Goal: Transaction & Acquisition: Purchase product/service

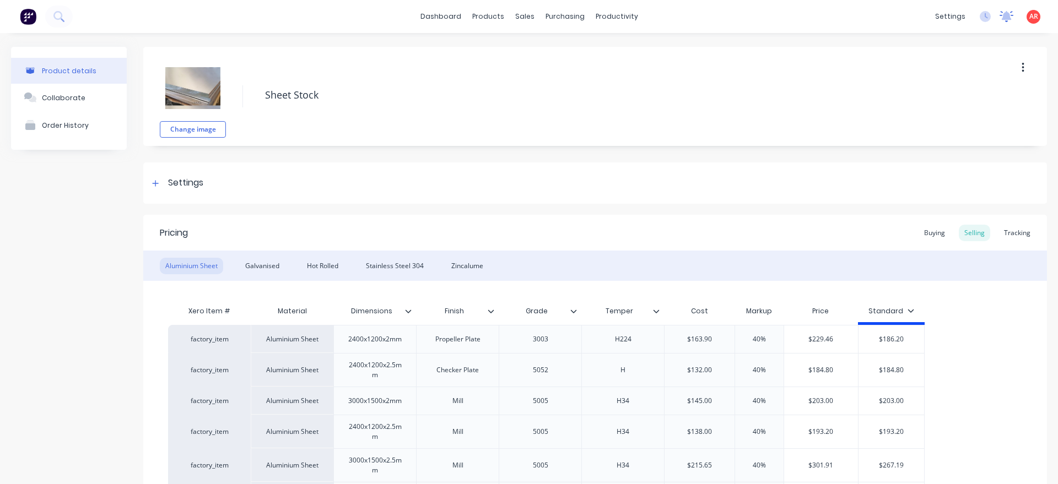
click at [1009, 20] on icon at bounding box center [1007, 16] width 14 height 11
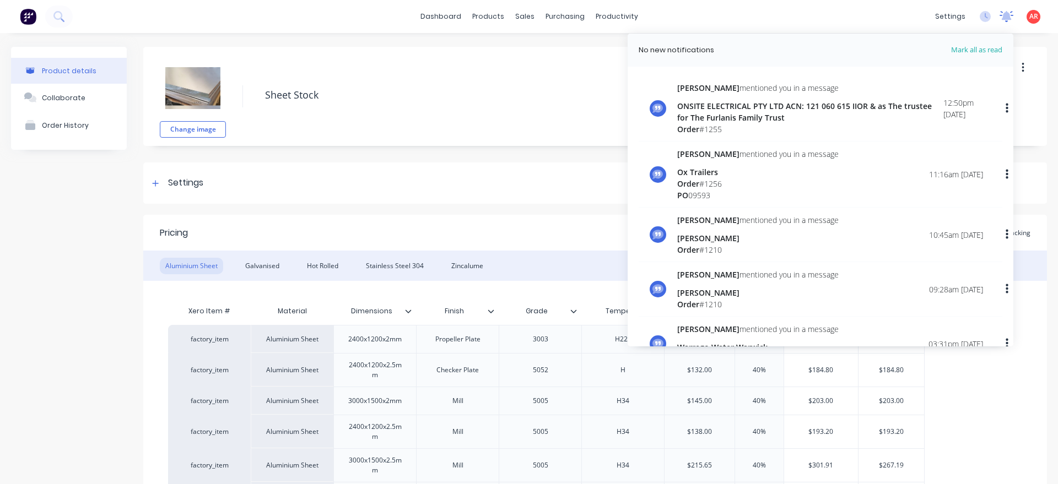
type textarea "x"
click at [804, 106] on div "ONSITE ELECTRICAL PTY LTD ACN: 121 060 615 IIOR & as The trustee for The Furlan…" at bounding box center [810, 111] width 266 height 23
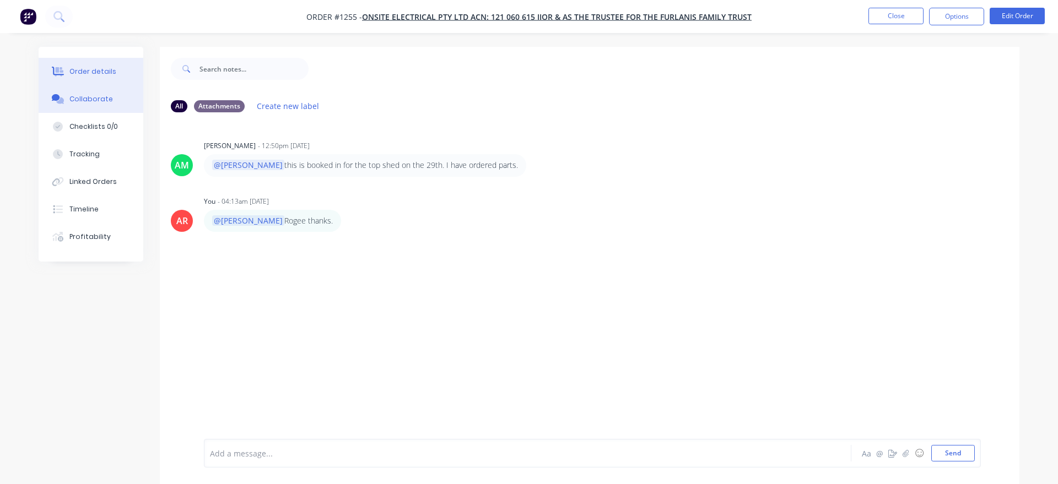
click at [90, 73] on div "Order details" at bounding box center [92, 72] width 47 height 10
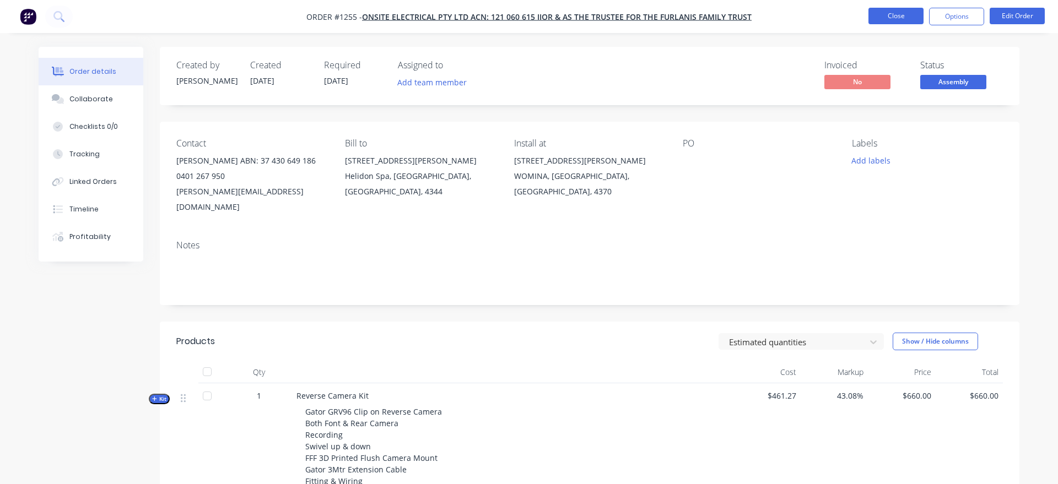
click at [880, 10] on button "Close" at bounding box center [896, 16] width 55 height 17
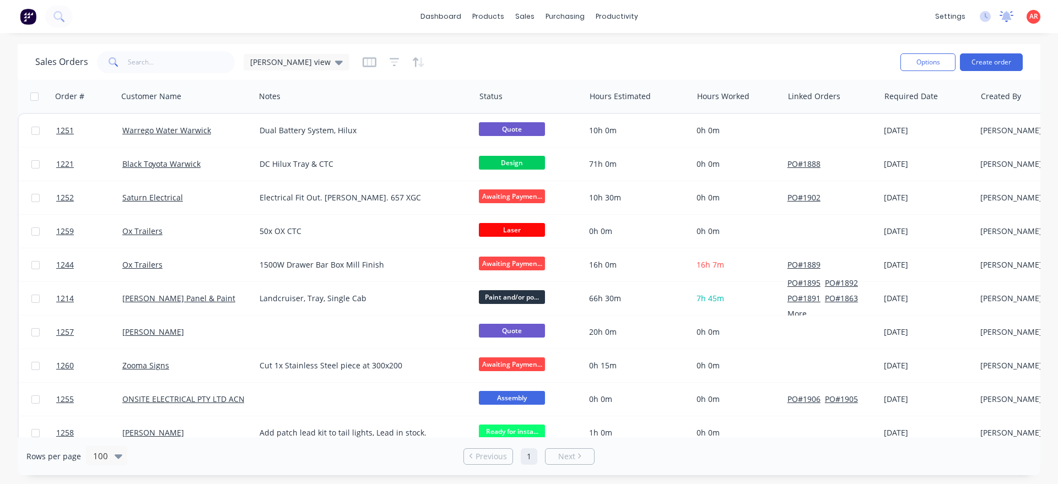
click at [1010, 20] on icon at bounding box center [1007, 16] width 14 height 11
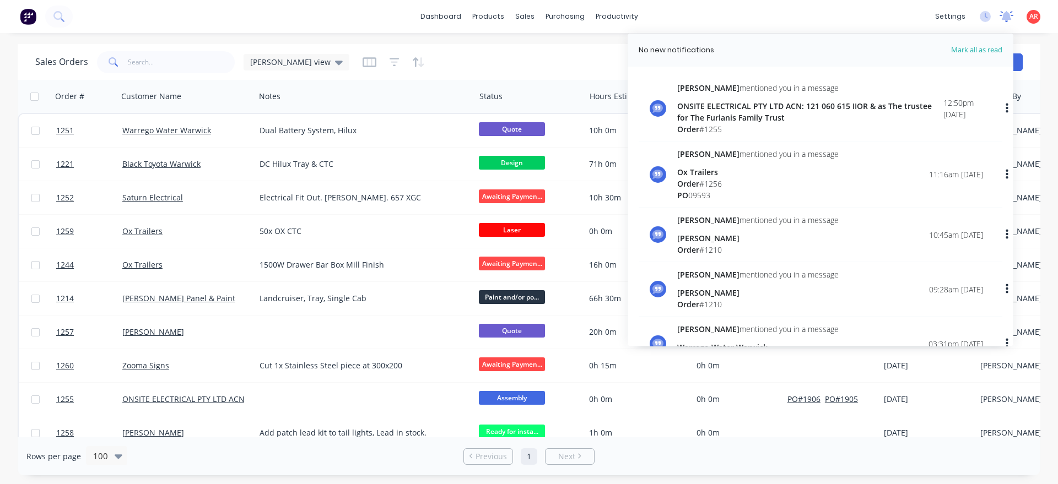
click at [1010, 20] on icon at bounding box center [1007, 16] width 14 height 11
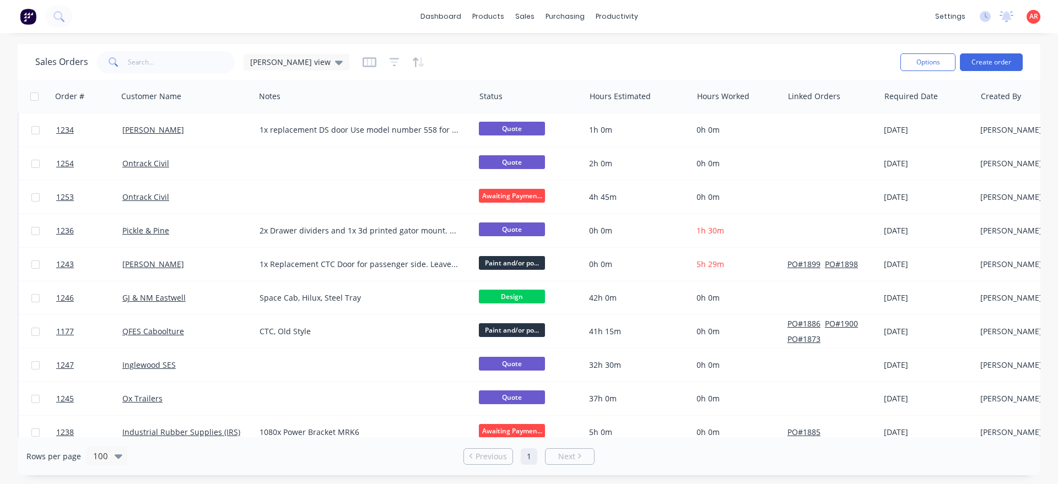
scroll to position [377, 0]
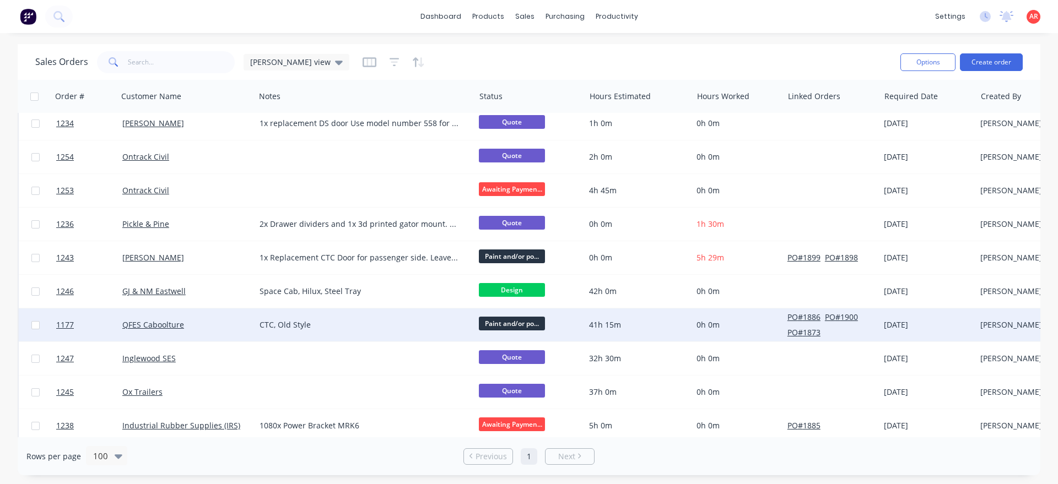
click at [361, 332] on div "CTC, Old Style" at bounding box center [365, 325] width 220 height 33
click at [228, 326] on div "QFES Caboolture" at bounding box center [183, 325] width 122 height 11
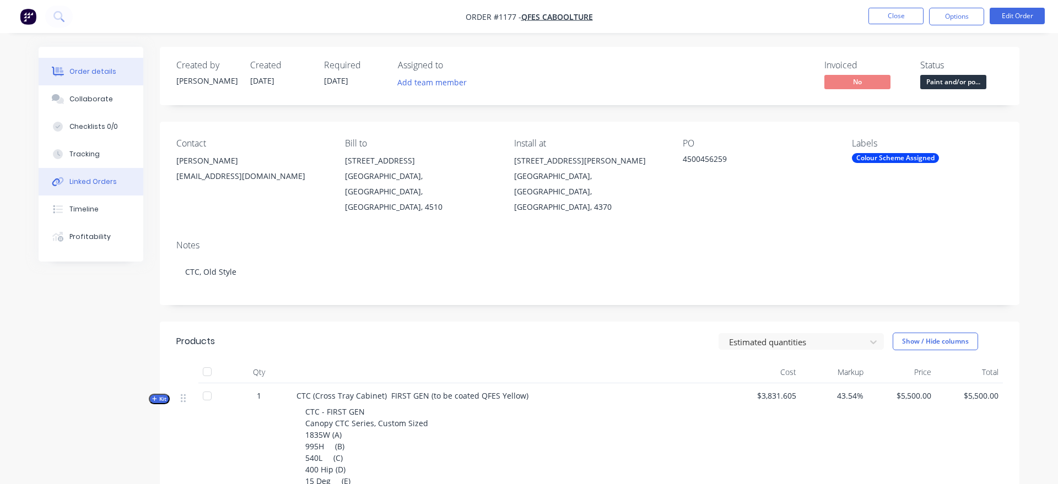
click at [101, 170] on button "Linked Orders" at bounding box center [91, 182] width 105 height 28
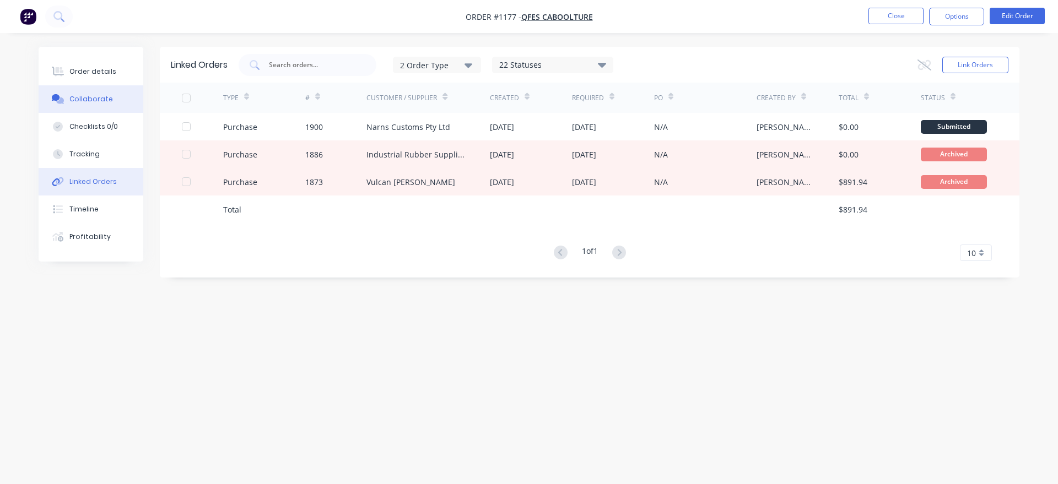
click at [94, 88] on button "Collaborate" at bounding box center [91, 99] width 105 height 28
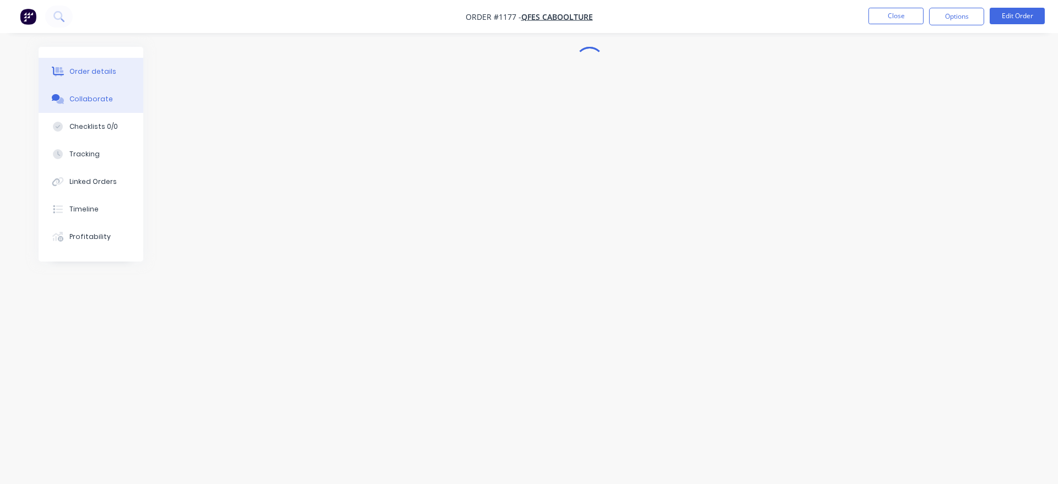
click at [100, 75] on div "Order details" at bounding box center [92, 72] width 47 height 10
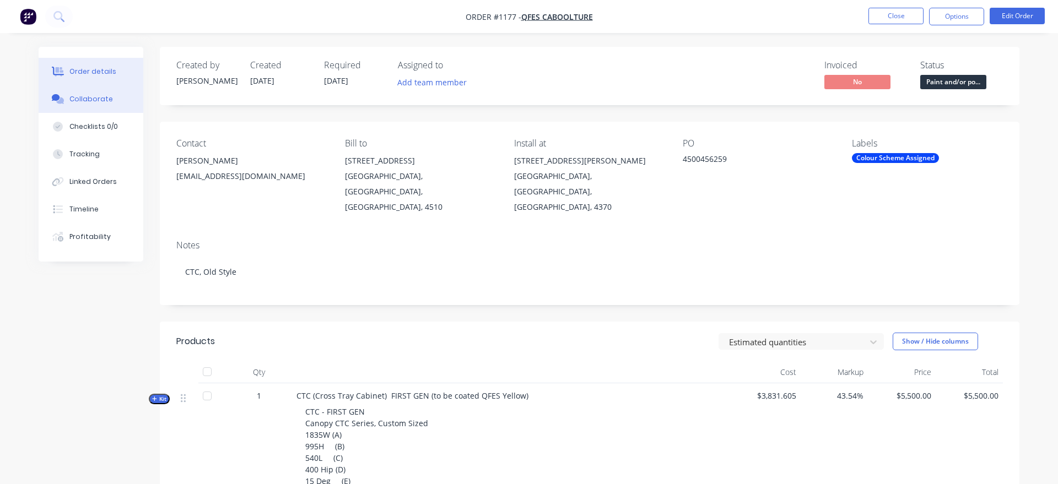
click at [109, 90] on button "Collaborate" at bounding box center [91, 99] width 105 height 28
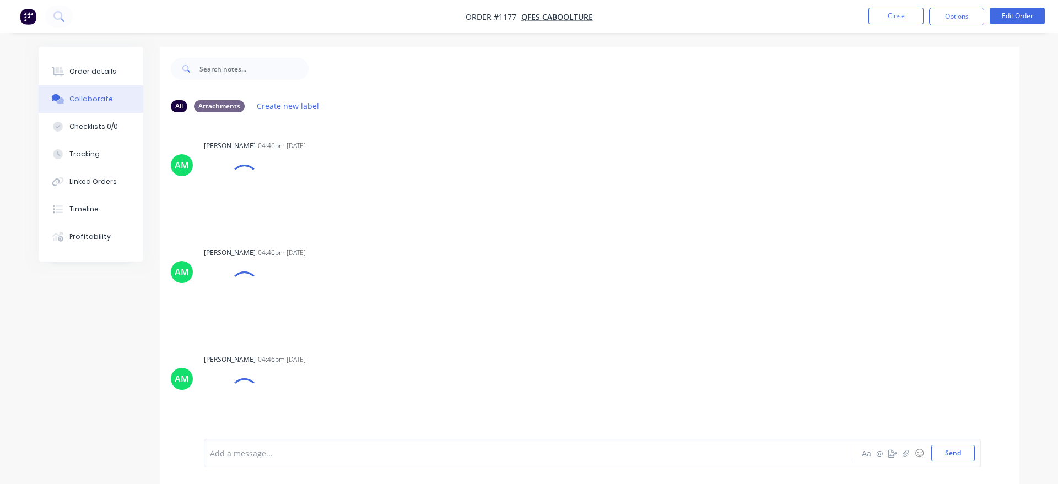
drag, startPoint x: 271, startPoint y: 444, endPoint x: 269, endPoint y: 431, distance: 13.3
click at [271, 439] on div "Add a message... Aa @ ☺ Send" at bounding box center [592, 453] width 777 height 29
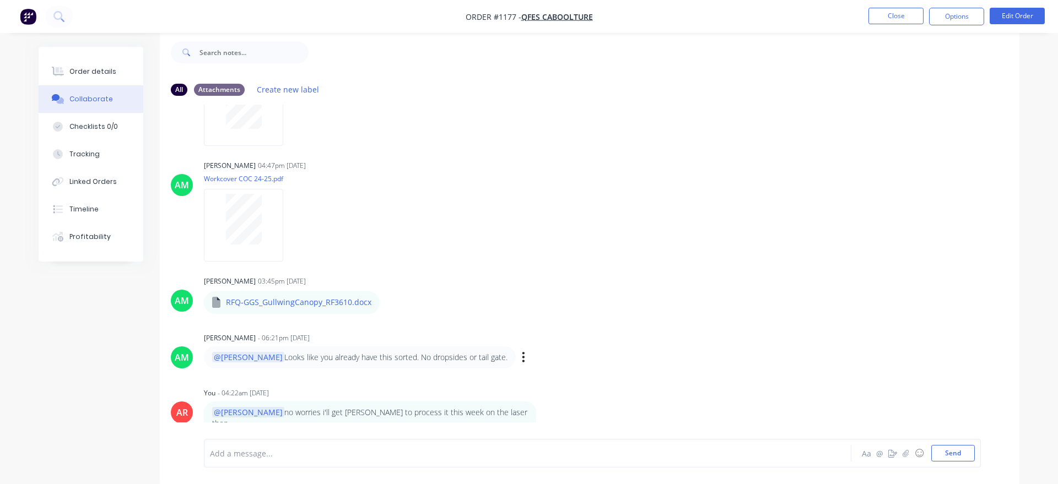
scroll to position [659, 0]
click at [256, 462] on div "Add a message... Aa @ ☺ Send" at bounding box center [592, 453] width 777 height 29
click at [227, 451] on div at bounding box center [497, 454] width 573 height 12
click at [952, 456] on button "Send" at bounding box center [953, 453] width 44 height 17
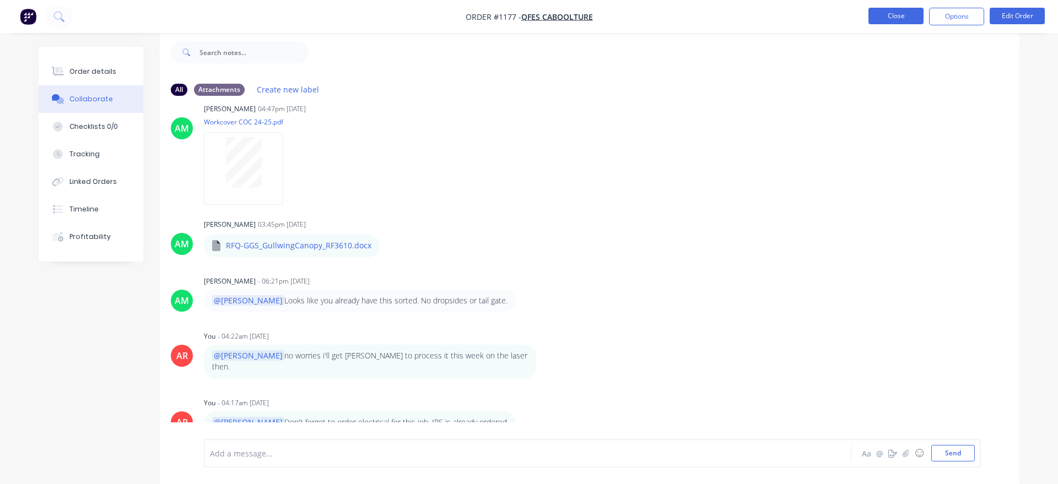
click at [908, 19] on button "Close" at bounding box center [896, 16] width 55 height 17
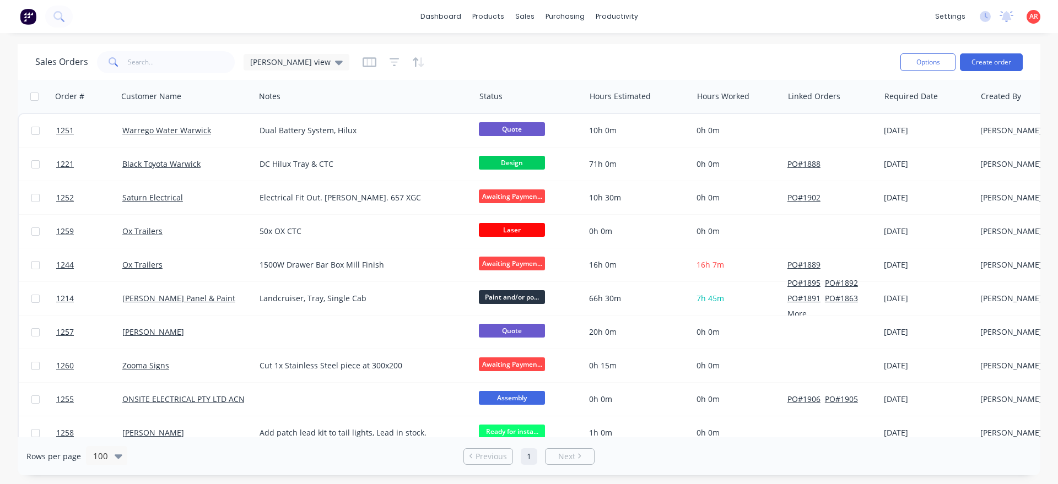
click at [709, 47] on div "Sales Orders [PERSON_NAME] view Options Create order" at bounding box center [529, 62] width 1023 height 36
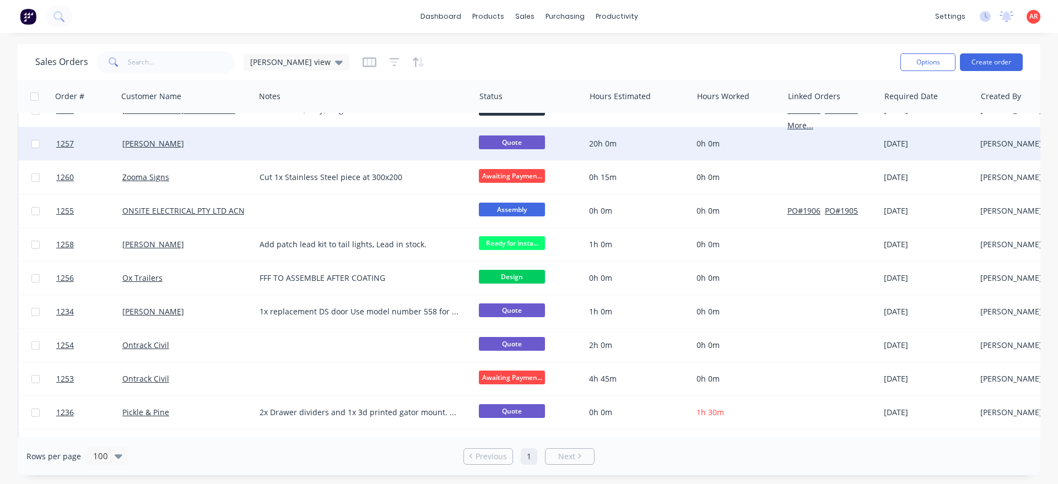
scroll to position [251, 0]
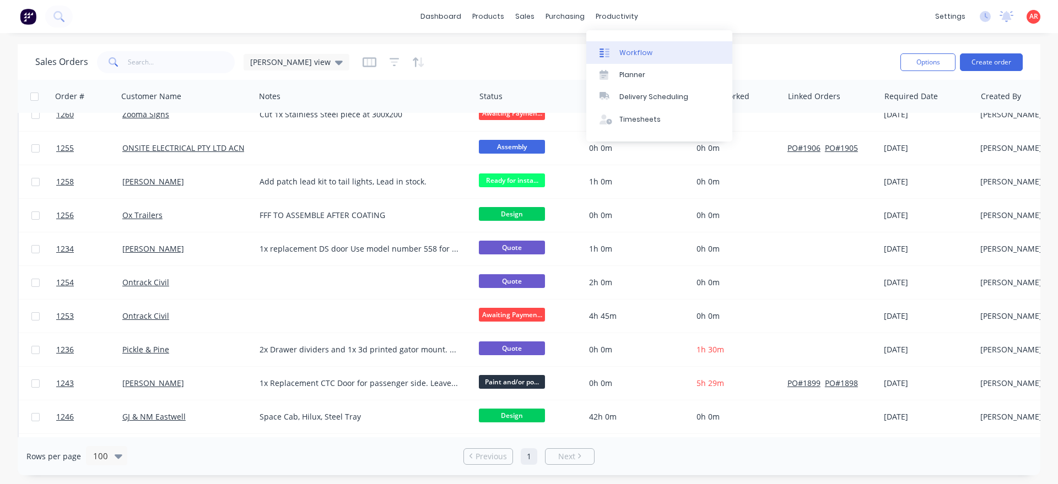
click at [614, 57] on div at bounding box center [608, 53] width 17 height 10
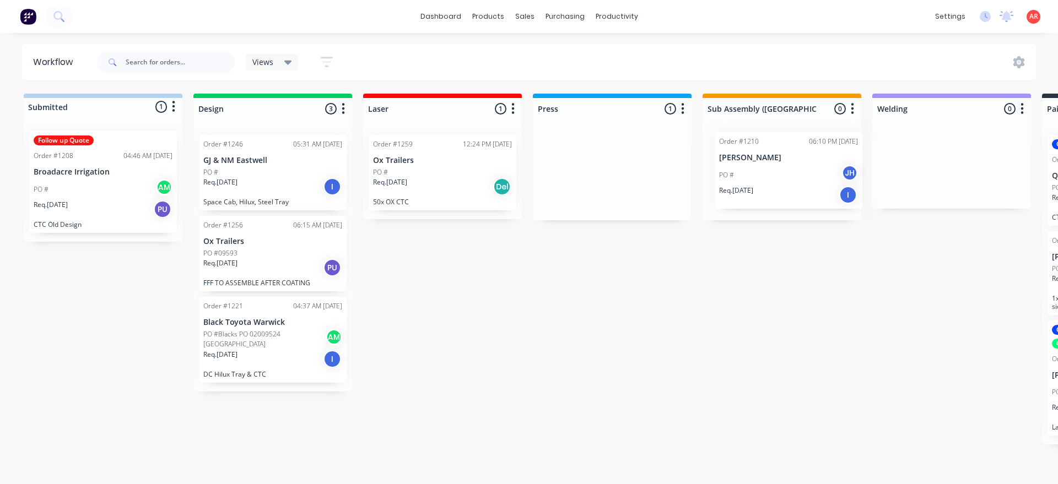
drag, startPoint x: 605, startPoint y: 193, endPoint x: 787, endPoint y: 181, distance: 182.3
click at [787, 181] on div "Submitted 1 Status colour #B7D3F3 hex #B7D3F3 Save Cancel Summaries Total order…" at bounding box center [1071, 286] width 2158 height 385
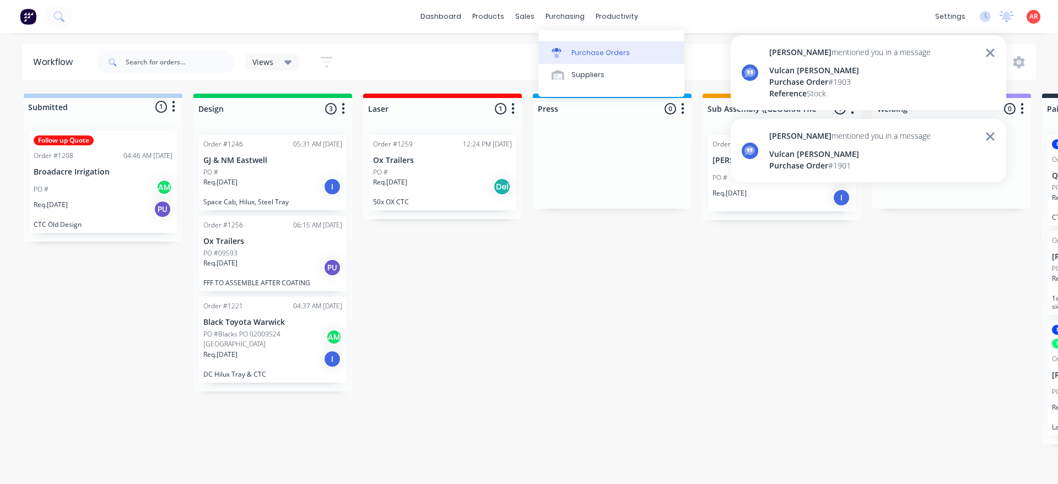
click at [572, 45] on link "Purchase Orders" at bounding box center [611, 52] width 146 height 22
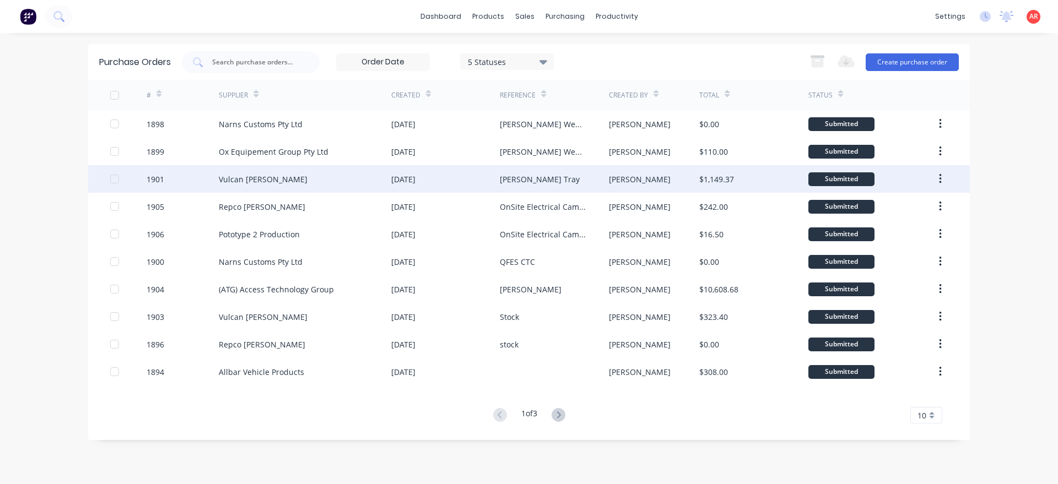
click at [113, 181] on div at bounding box center [115, 179] width 22 height 22
click at [316, 185] on div "Vulcan [PERSON_NAME]" at bounding box center [305, 179] width 173 height 28
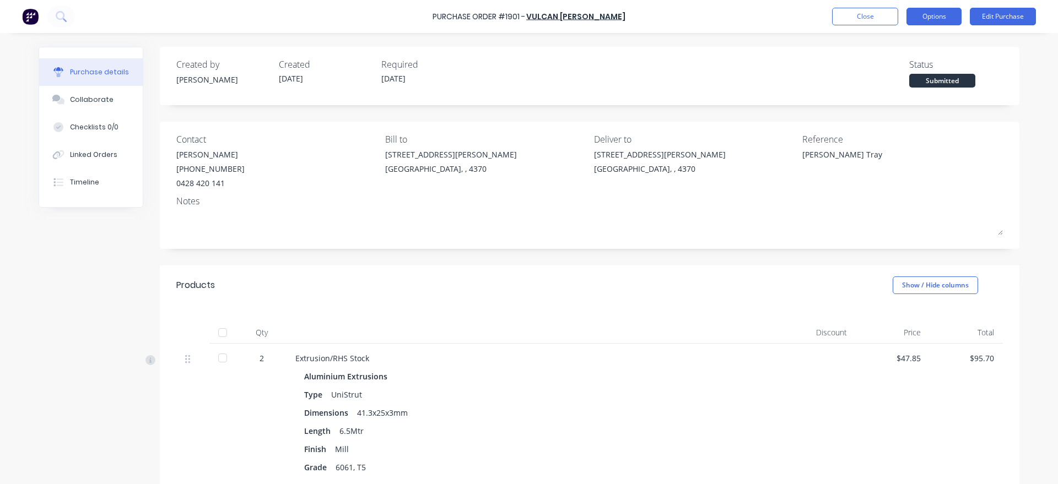
click at [935, 18] on button "Options" at bounding box center [934, 17] width 55 height 18
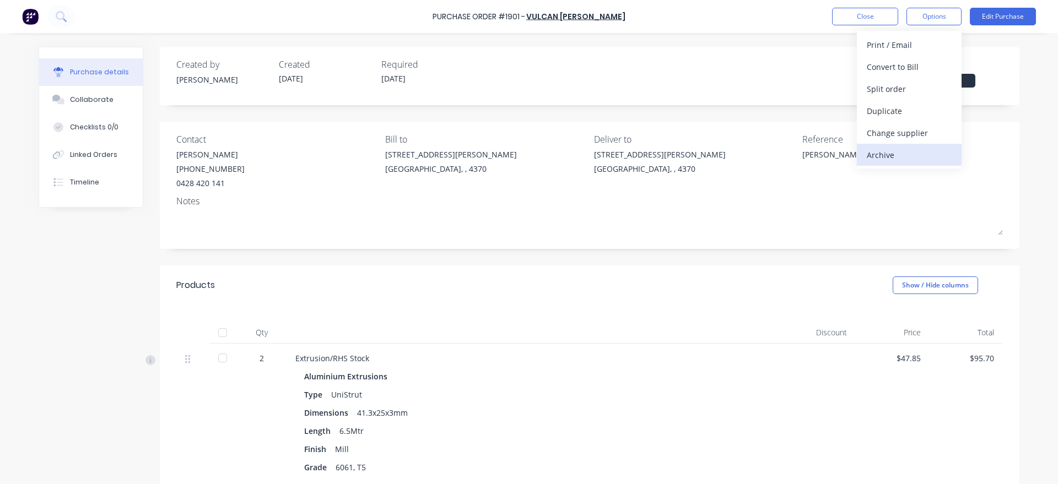
click at [904, 153] on div "Archive" at bounding box center [909, 155] width 85 height 16
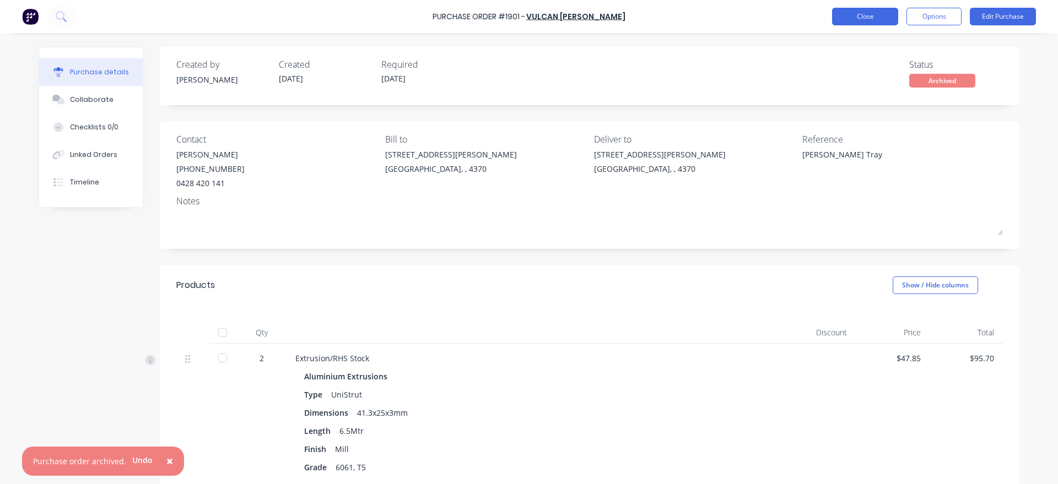
click at [862, 20] on button "Close" at bounding box center [865, 17] width 66 height 18
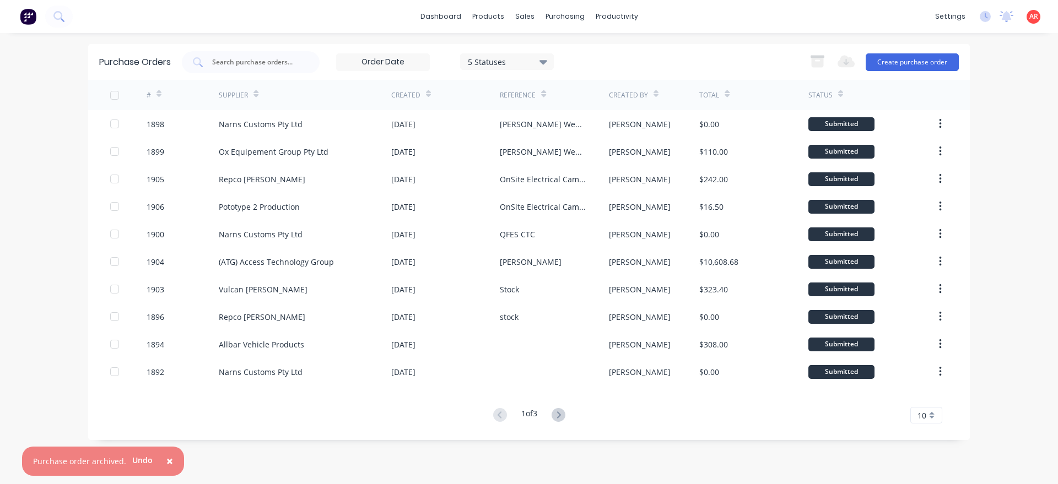
click at [166, 456] on span "×" at bounding box center [169, 461] width 7 height 15
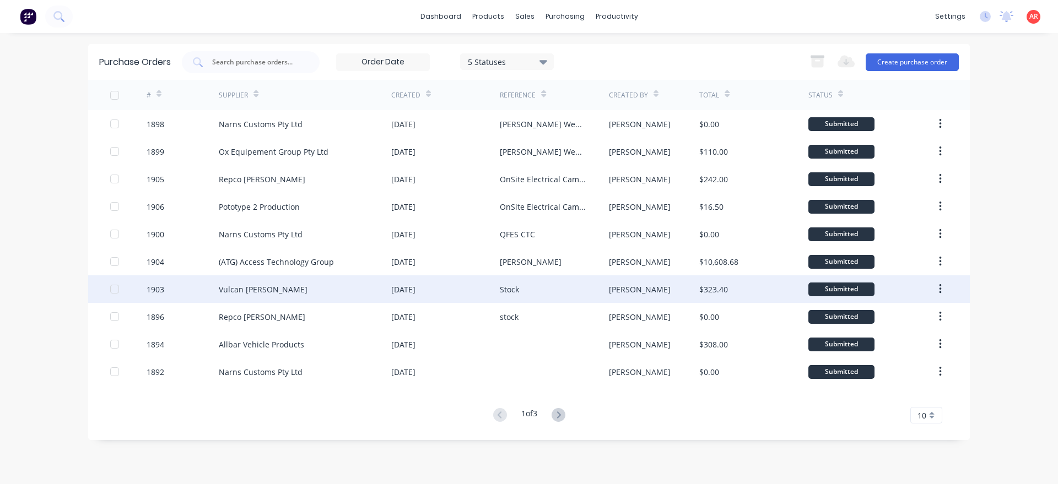
click at [286, 296] on div "Vulcan [PERSON_NAME]" at bounding box center [305, 290] width 173 height 28
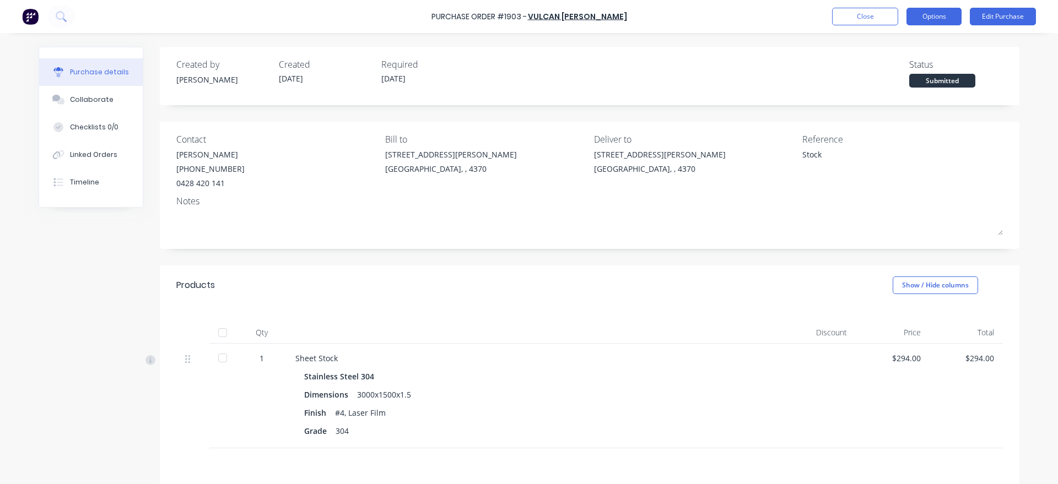
click at [930, 19] on button "Options" at bounding box center [934, 17] width 55 height 18
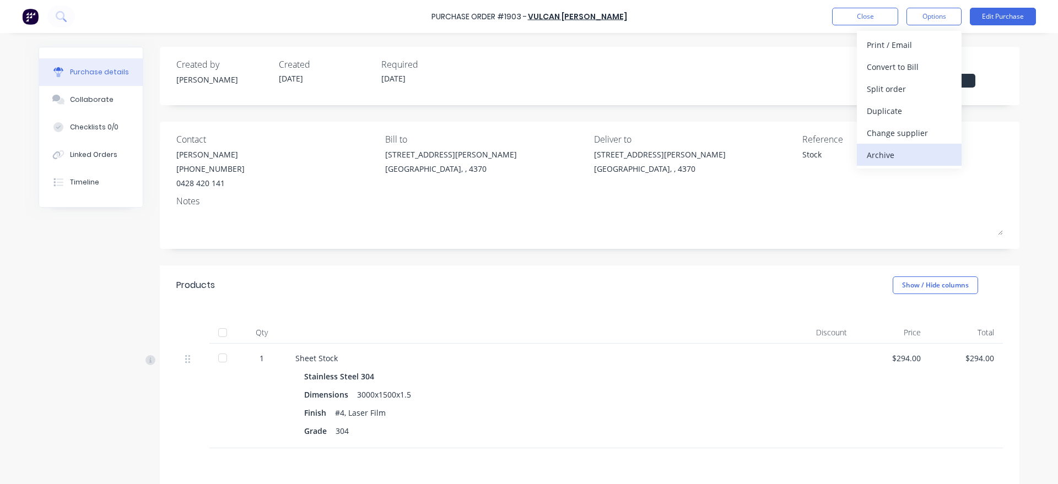
click at [919, 149] on div "Archive" at bounding box center [909, 155] width 85 height 16
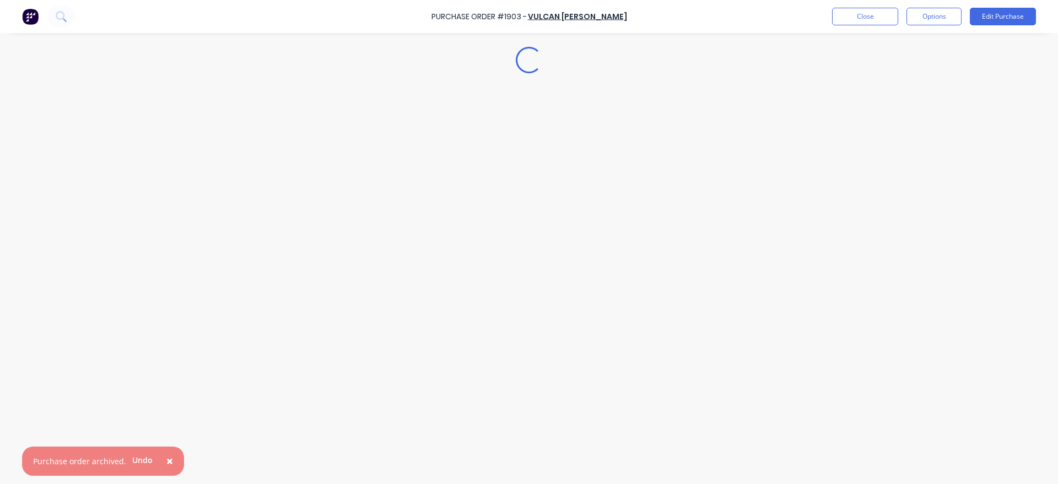
type textarea "x"
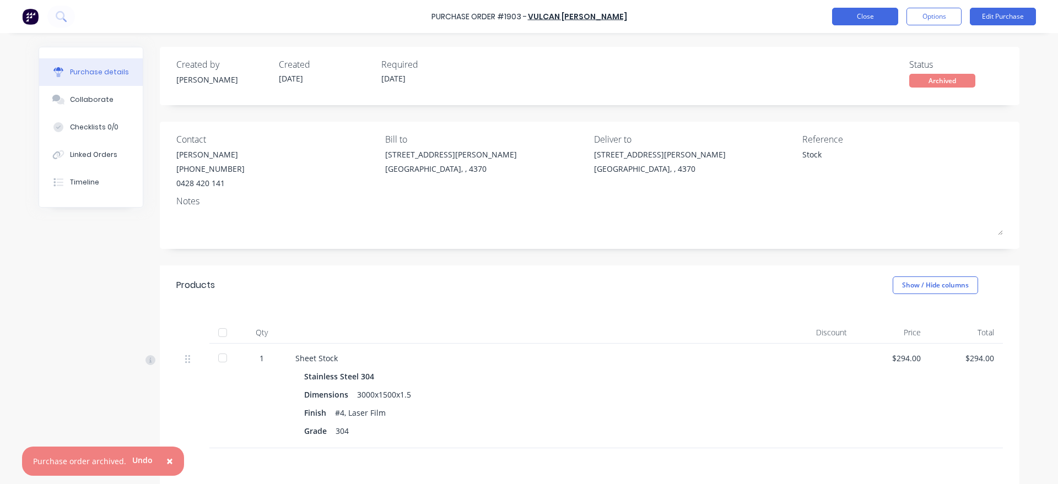
click at [864, 23] on button "Close" at bounding box center [865, 17] width 66 height 18
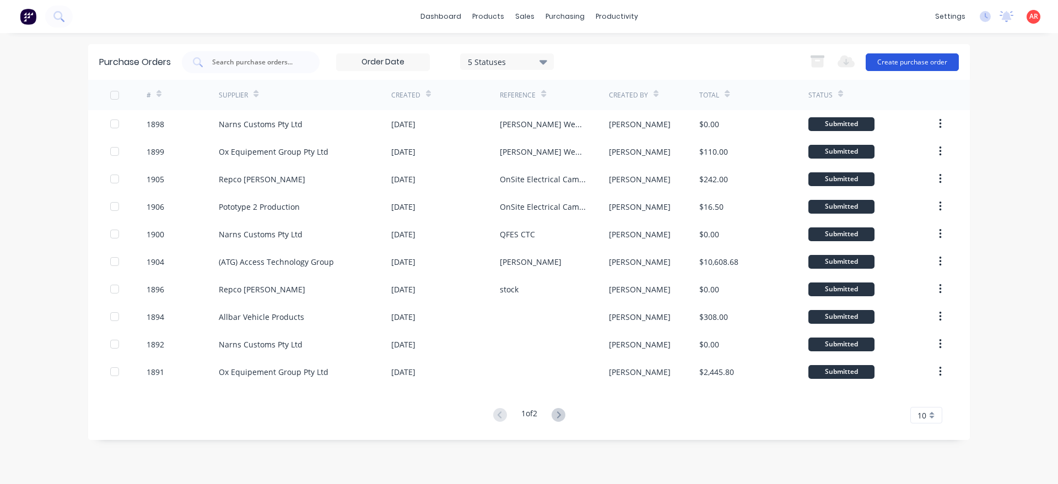
click at [891, 63] on button "Create purchase order" at bounding box center [912, 62] width 93 height 18
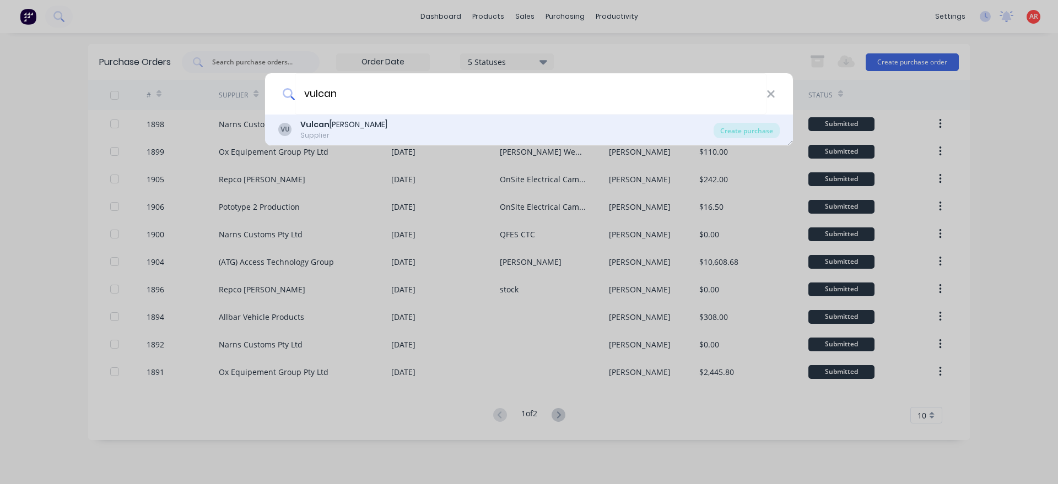
type input "vulcan"
click at [486, 124] on div "VU Vulcan [PERSON_NAME] Supplier" at bounding box center [495, 129] width 435 height 21
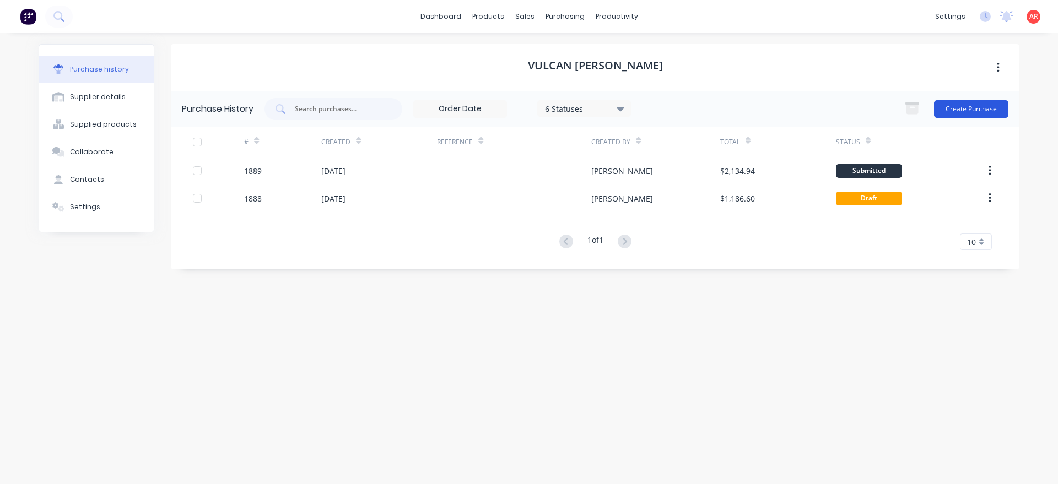
click at [974, 100] on button "Create Purchase" at bounding box center [971, 109] width 74 height 18
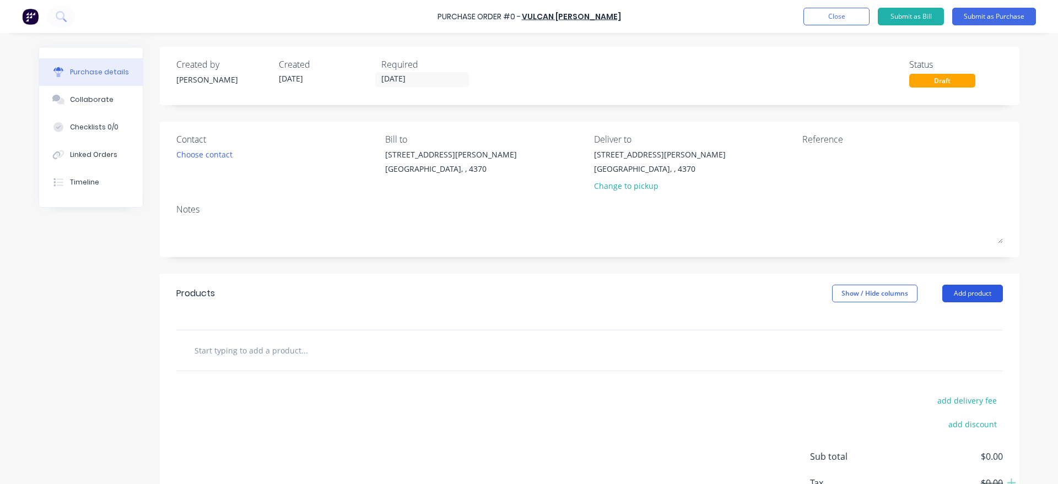
click at [983, 297] on button "Add product" at bounding box center [972, 294] width 61 height 18
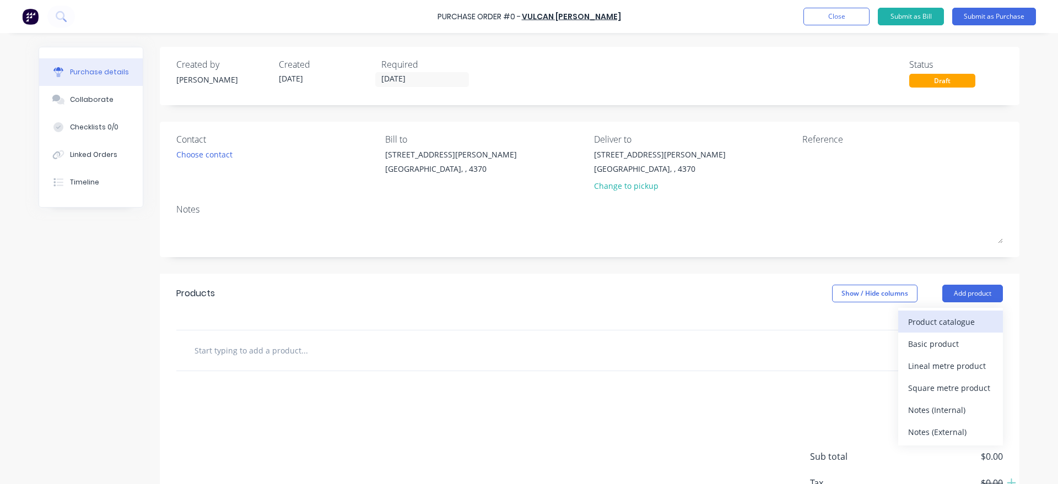
click at [959, 311] on button "Product catalogue" at bounding box center [950, 322] width 105 height 22
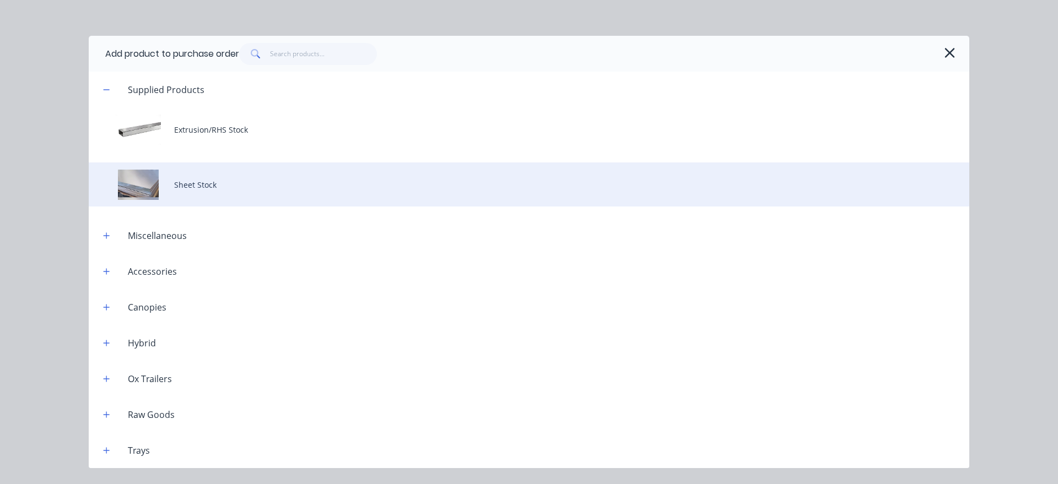
click at [244, 180] on div "Sheet Stock" at bounding box center [529, 185] width 881 height 44
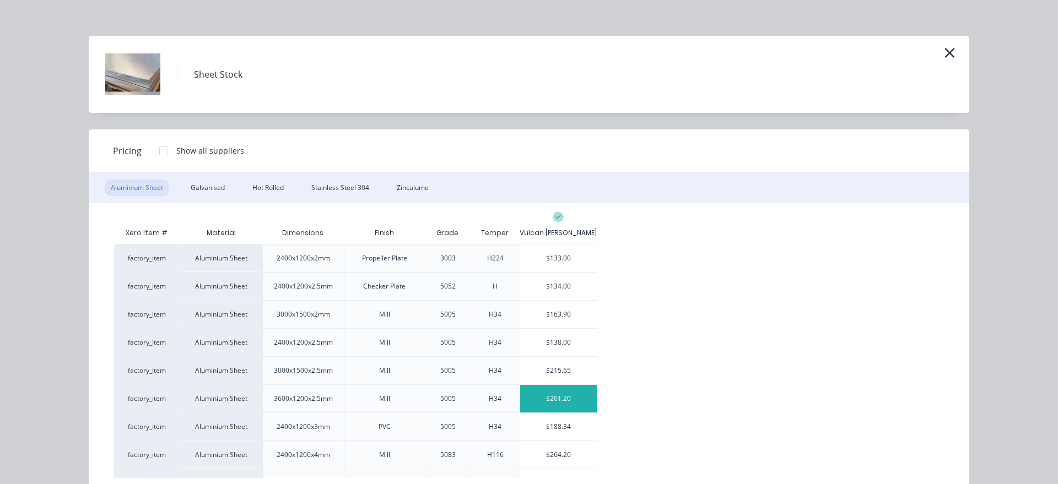
click at [546, 393] on div "$201.20" at bounding box center [558, 399] width 77 height 28
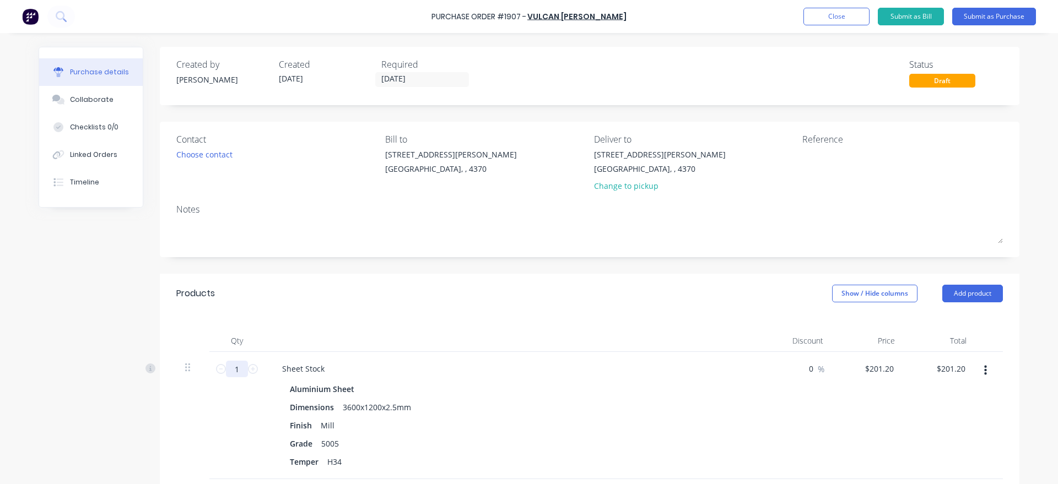
click at [247, 364] on input "1" at bounding box center [237, 369] width 22 height 17
type input "4"
type input "$804.80"
type input "4"
click at [215, 157] on div "Choose contact" at bounding box center [204, 155] width 56 height 12
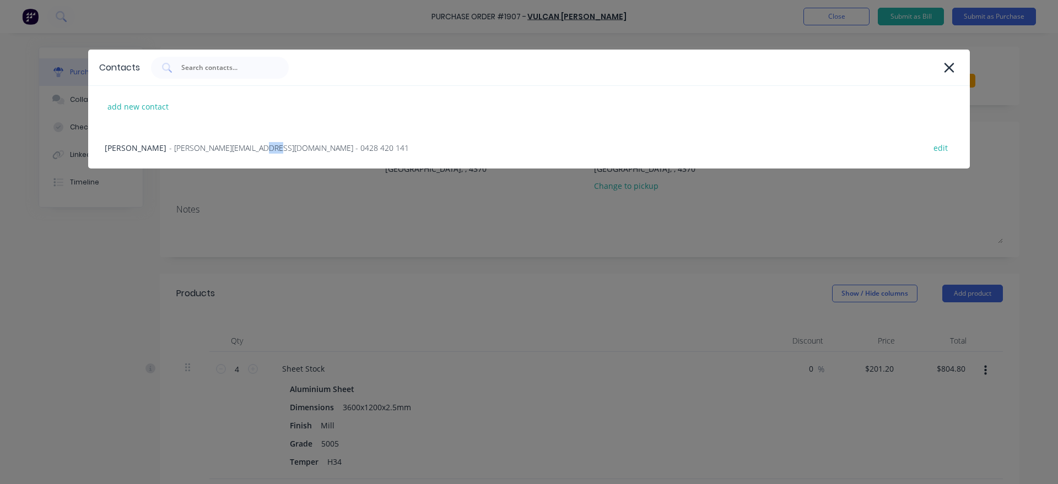
click at [215, 157] on div "Nicole - [EMAIL_ADDRESS][DOMAIN_NAME] - 0428 420 141 edit" at bounding box center [529, 147] width 882 height 41
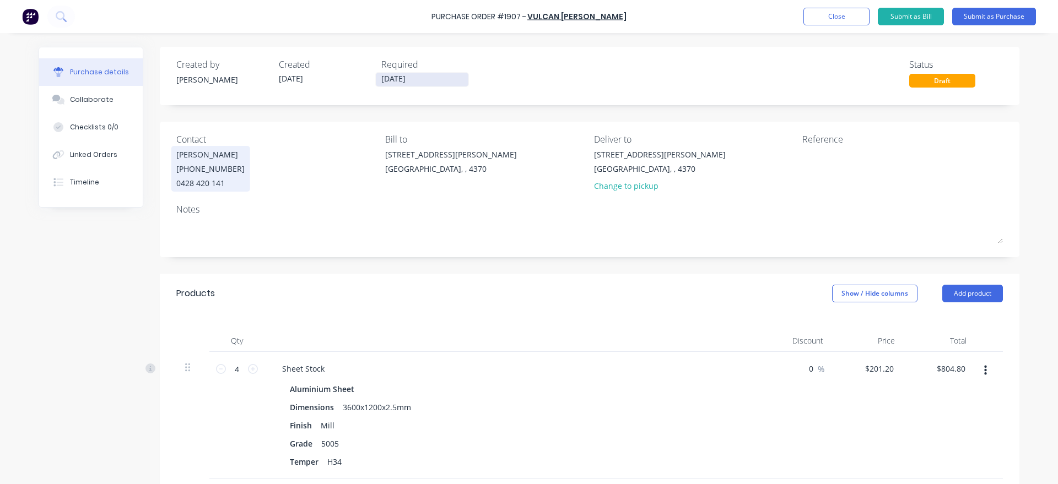
click at [409, 78] on input "[DATE]" at bounding box center [422, 80] width 93 height 14
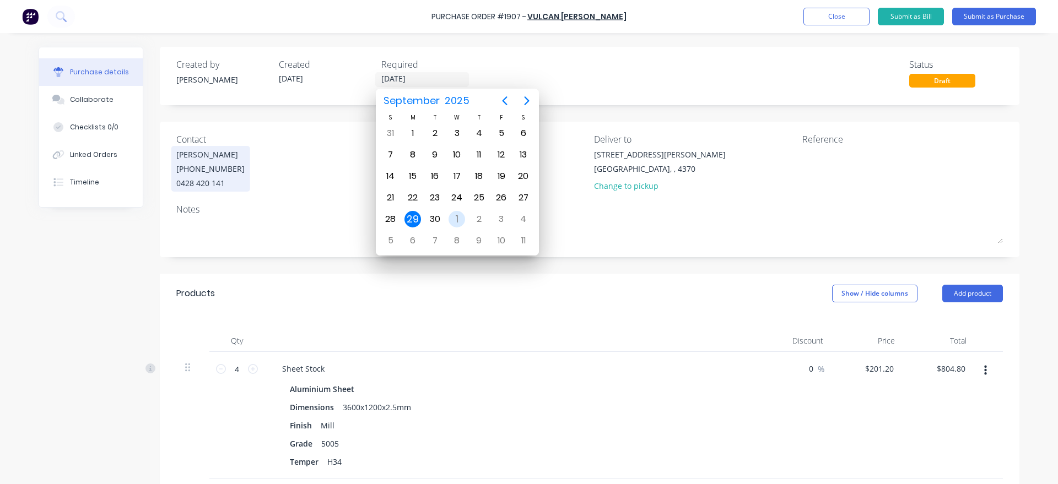
click at [455, 219] on div "1" at bounding box center [457, 219] width 17 height 17
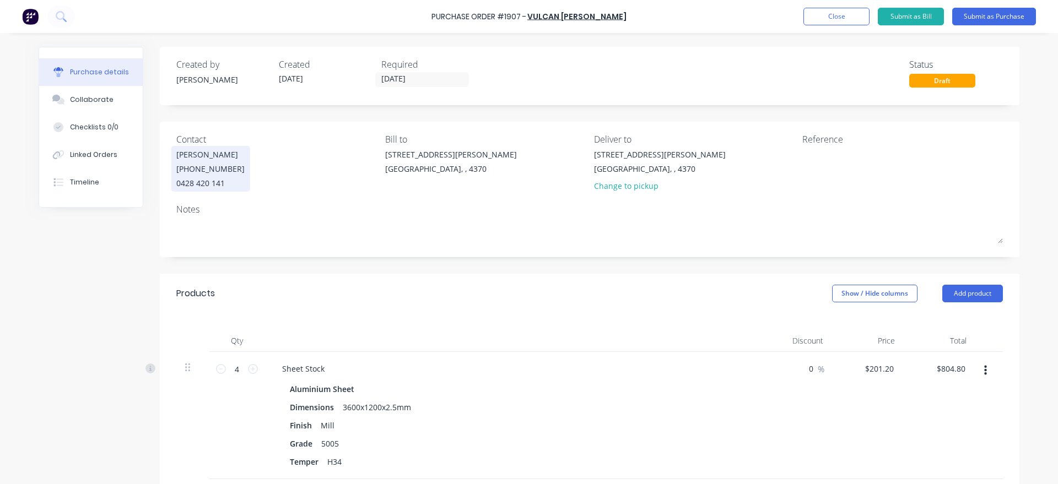
type input "[DATE]"
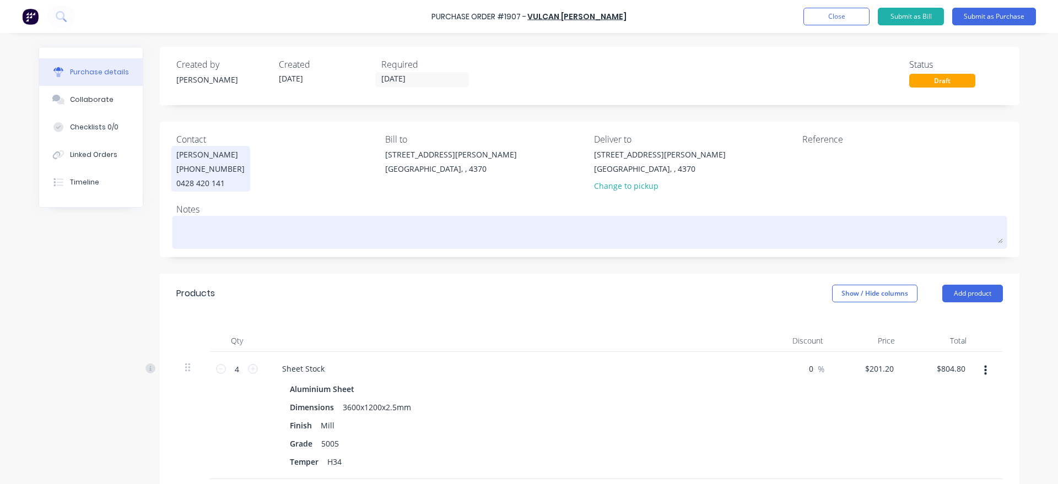
click at [203, 227] on textarea at bounding box center [589, 231] width 827 height 25
type textarea "x"
type textarea "2"
type textarea "x"
type textarea "2"
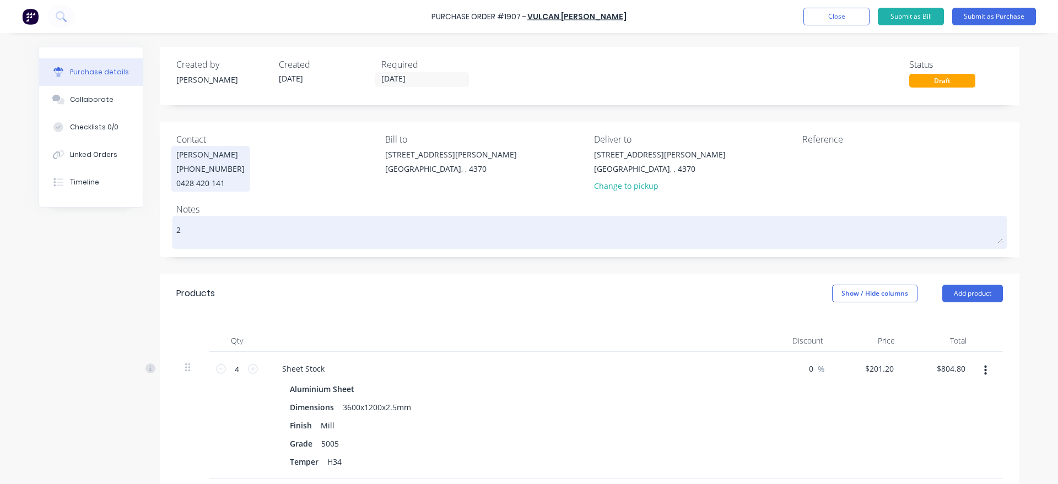
type textarea "x"
type textarea "2x"
type textarea "x"
type textarea "2x"
type textarea "x"
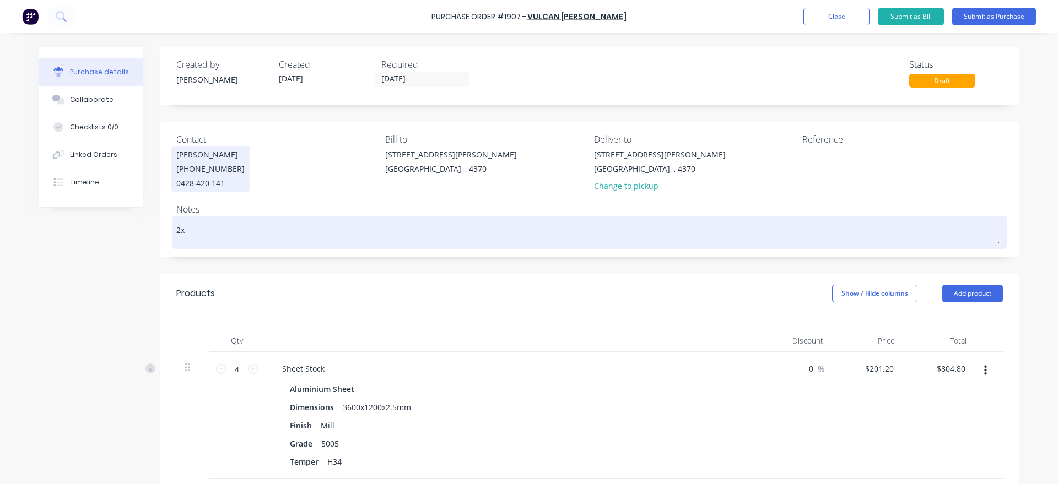
type textarea "2x U"
type textarea "x"
type textarea "2x UR"
type textarea "x"
type textarea "2x URD"
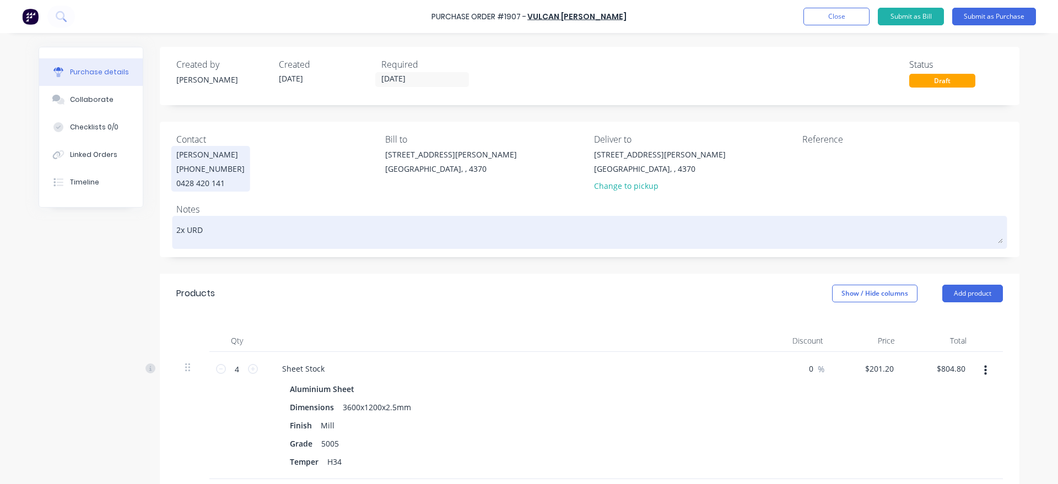
type textarea "x"
type textarea "2x URD"
type textarea "x"
type textarea "2x URD 1"
type textarea "x"
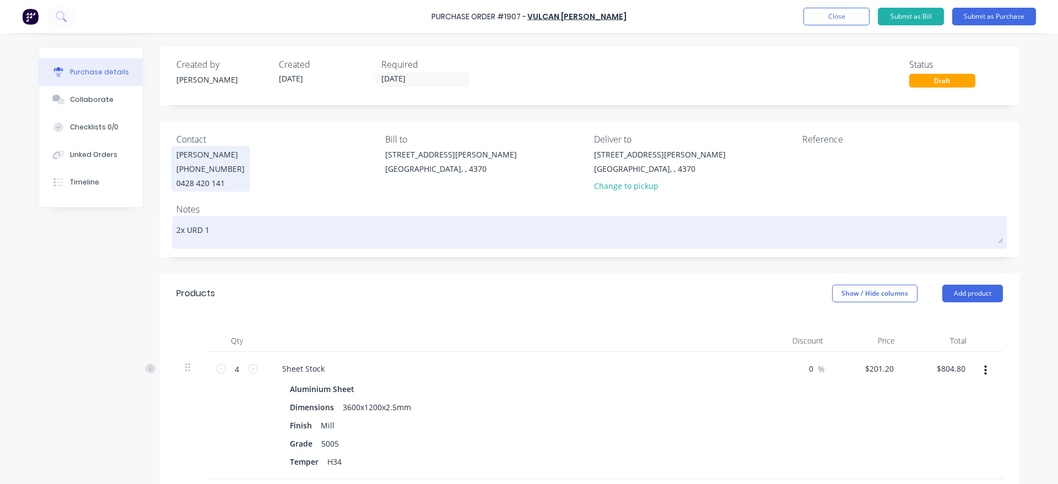
type textarea "2x URD 15"
type textarea "x"
type textarea "2x URD 155"
type textarea "x"
type textarea "2x URD 1550"
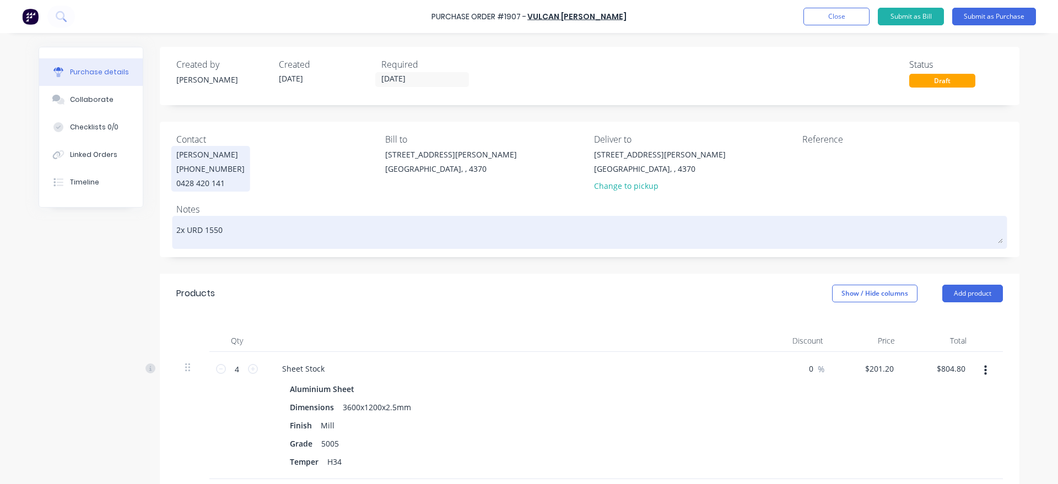
type textarea "x"
type textarea "2x URD 1550"
type textarea "x"
type textarea "2x URD 1550 S"
type textarea "x"
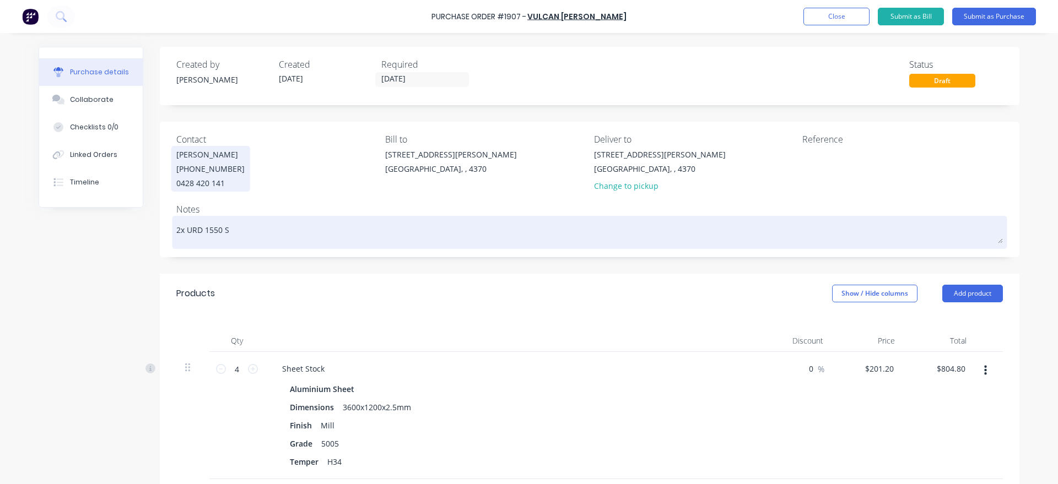
type textarea "2x URD 1550 St"
type textarea "x"
type textarea "2x URD 1550 Sto"
type textarea "x"
type textarea "2x URD 1550 Stoc"
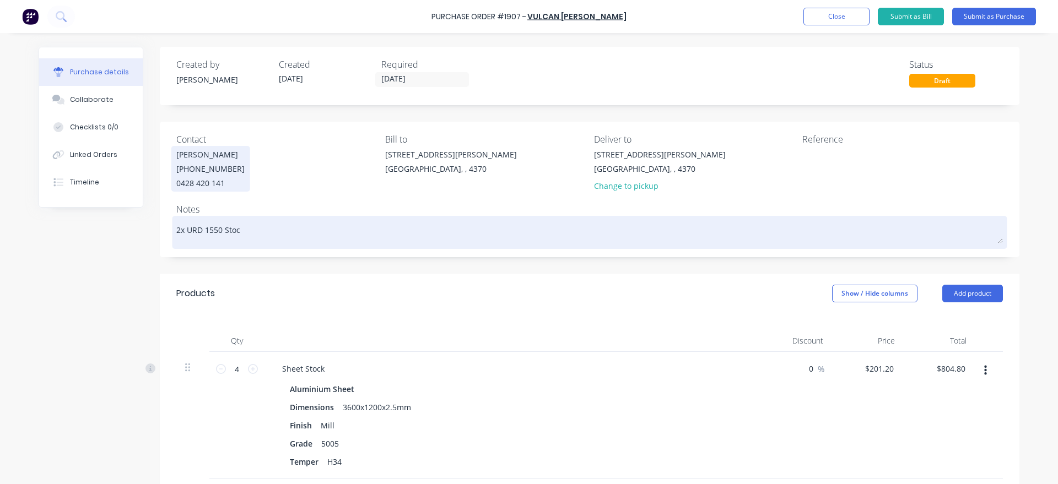
type textarea "x"
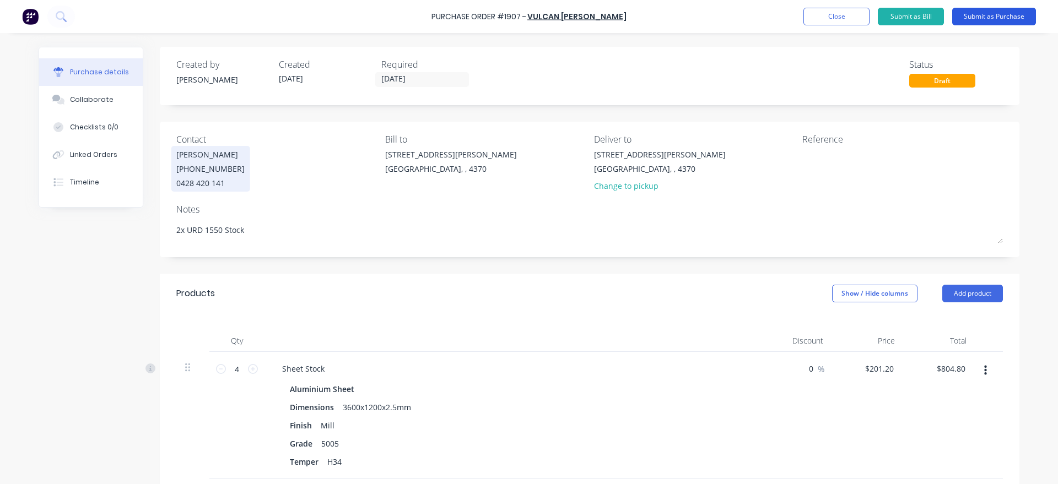
type textarea "2x URD 1550 Stock"
type textarea "x"
type textarea "2x URD 1550 Stock"
click at [1031, 21] on button "Submit as Purchase" at bounding box center [994, 17] width 84 height 18
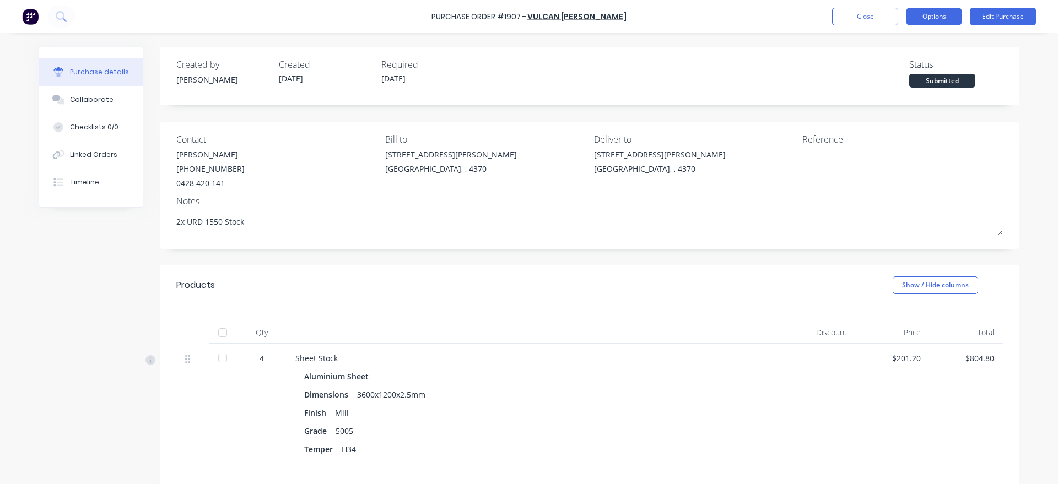
click at [944, 14] on button "Options" at bounding box center [934, 17] width 55 height 18
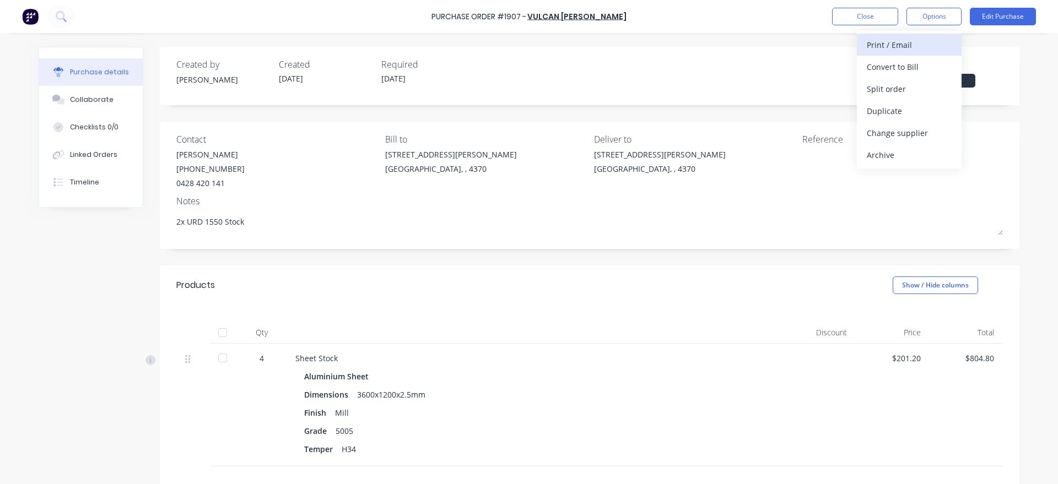
click at [941, 46] on div "Print / Email" at bounding box center [909, 45] width 85 height 16
click at [931, 65] on div "With pricing" at bounding box center [909, 67] width 85 height 16
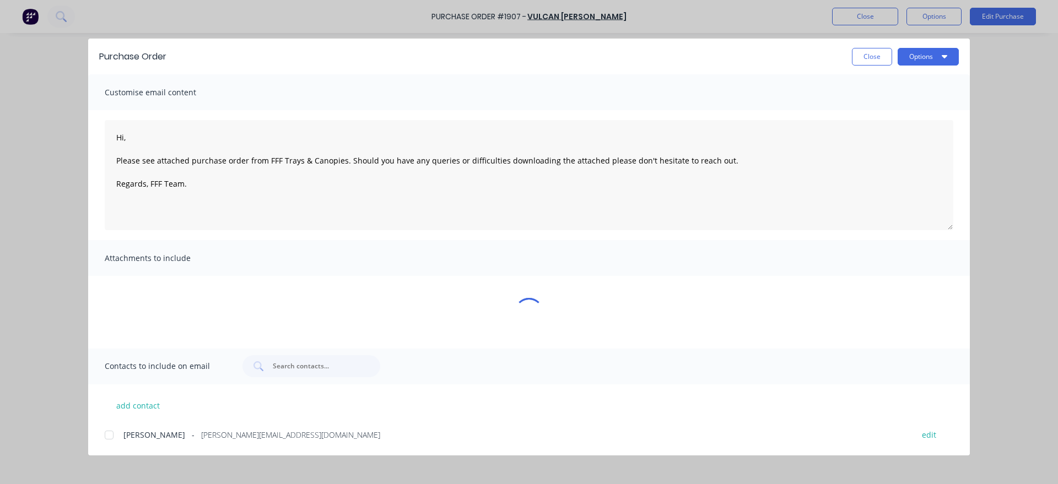
type textarea "x"
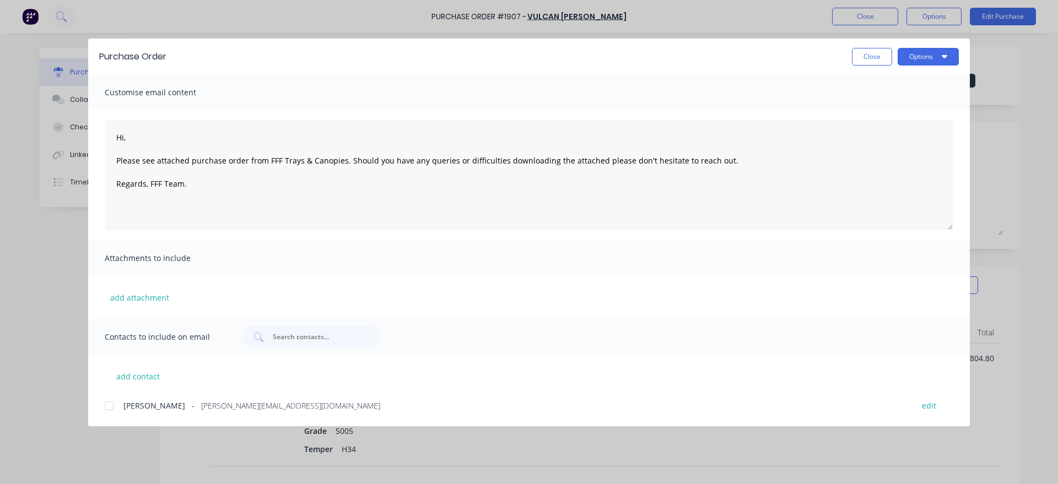
click at [111, 406] on div at bounding box center [109, 406] width 22 height 22
drag, startPoint x: 132, startPoint y: 140, endPoint x: 111, endPoint y: 140, distance: 20.9
click at [111, 140] on textarea "Hi, Please see attached purchase order from FFF Trays & Canopies. Should you ha…" at bounding box center [529, 175] width 849 height 110
type textarea "Good morning, Please see attached purchase order from FFF Trays & Canopies. Sho…"
click at [951, 52] on button "Options" at bounding box center [928, 57] width 61 height 18
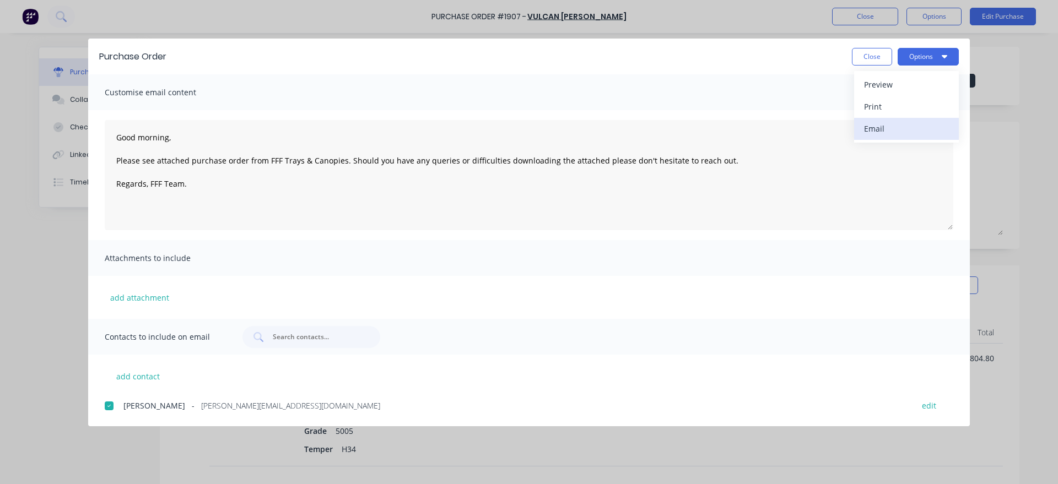
click at [913, 132] on div "Email" at bounding box center [906, 129] width 85 height 16
click at [881, 67] on div "Purchase Order Close Options" at bounding box center [529, 57] width 882 height 36
click at [876, 62] on button "Close" at bounding box center [872, 57] width 40 height 18
type textarea "x"
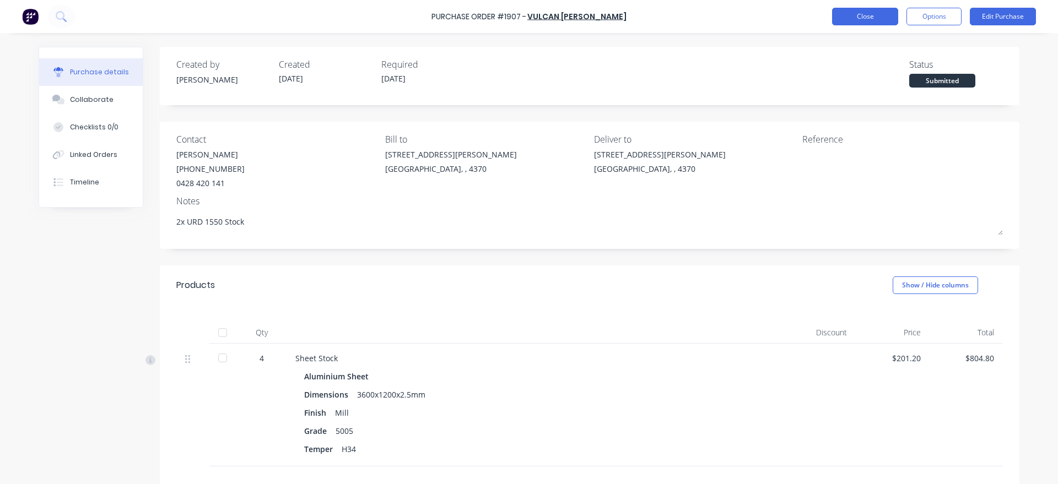
click at [864, 20] on button "Close" at bounding box center [865, 17] width 66 height 18
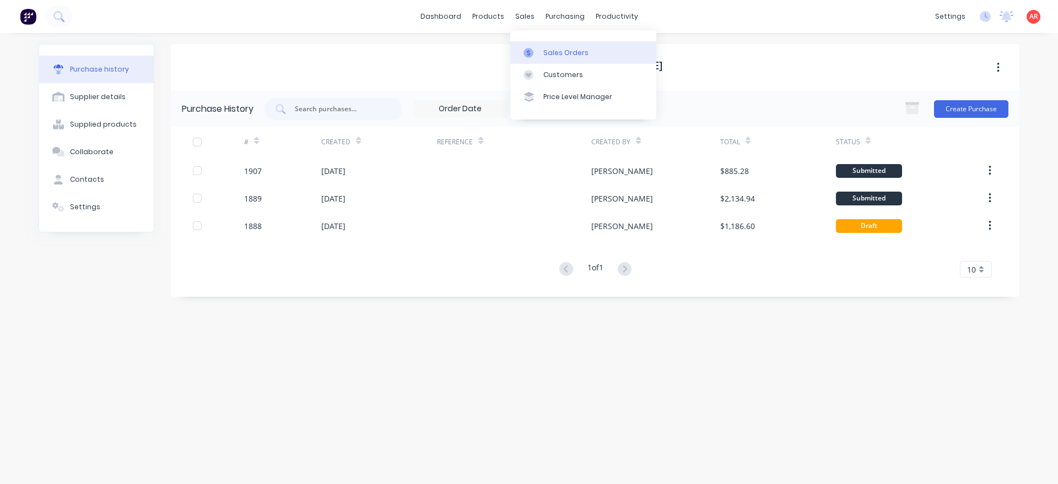
click at [550, 53] on div "Sales Orders" at bounding box center [565, 53] width 45 height 10
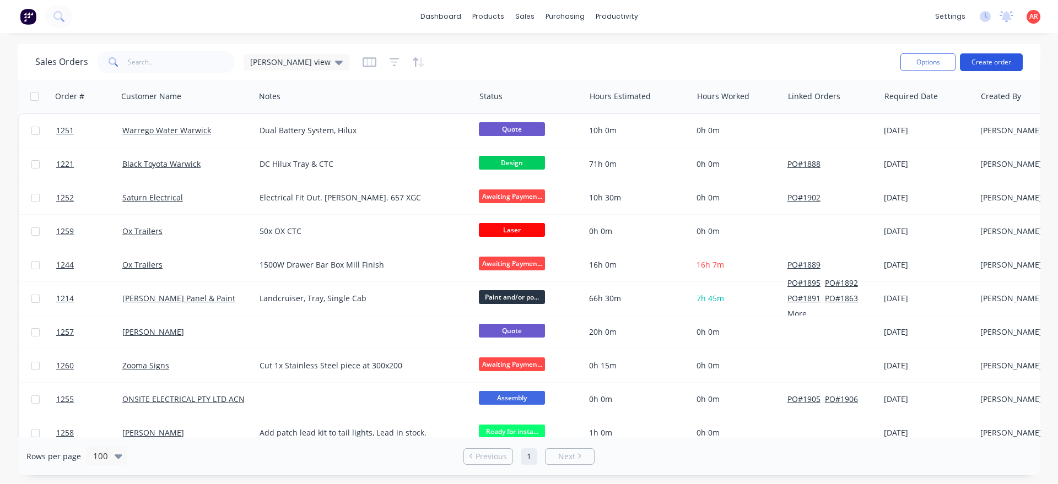
click at [997, 60] on button "Create order" at bounding box center [991, 62] width 63 height 18
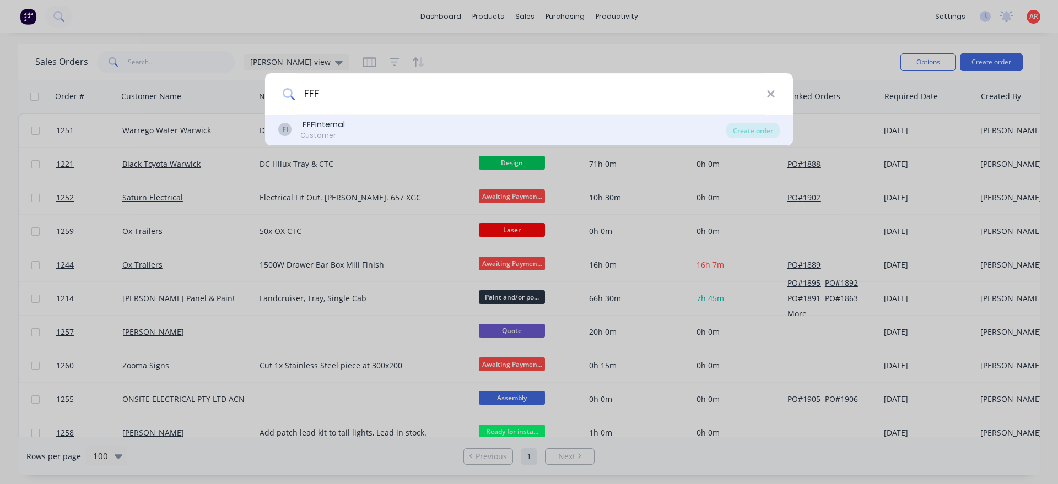
type input "FFF"
click at [364, 127] on div "FI . FFF Internal Customer" at bounding box center [502, 129] width 448 height 21
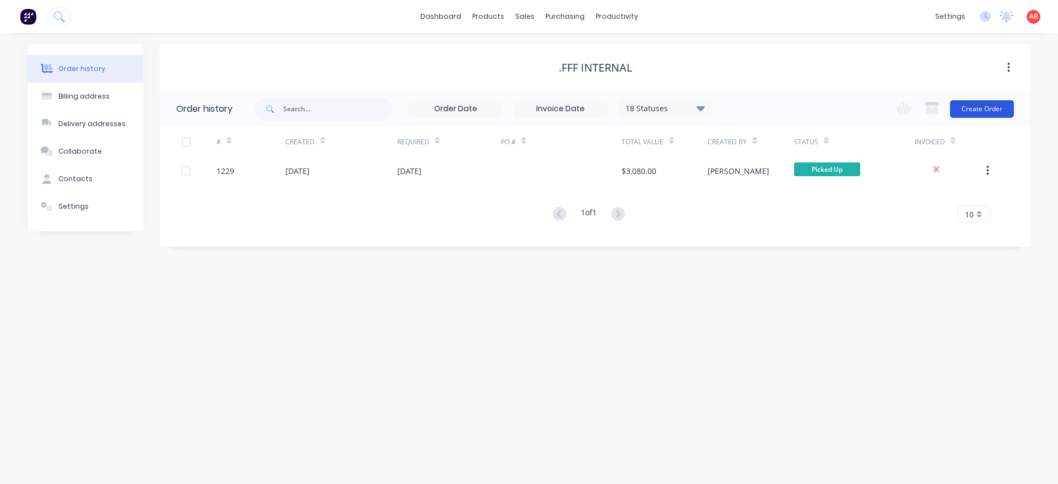
click at [966, 109] on button "Create Order" at bounding box center [982, 109] width 64 height 18
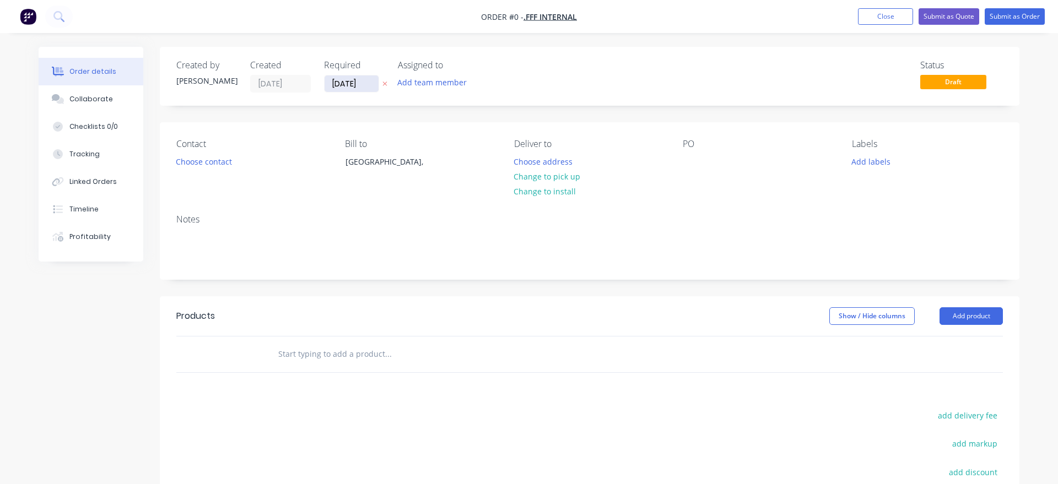
click at [347, 84] on input "[DATE]" at bounding box center [352, 84] width 54 height 17
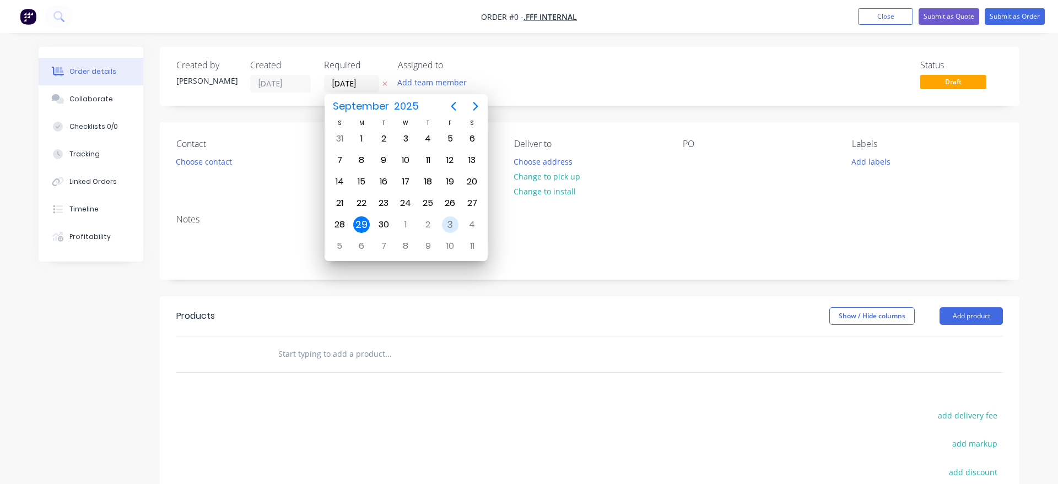
click at [450, 224] on div "3" at bounding box center [450, 225] width 17 height 17
type input "[DATE]"
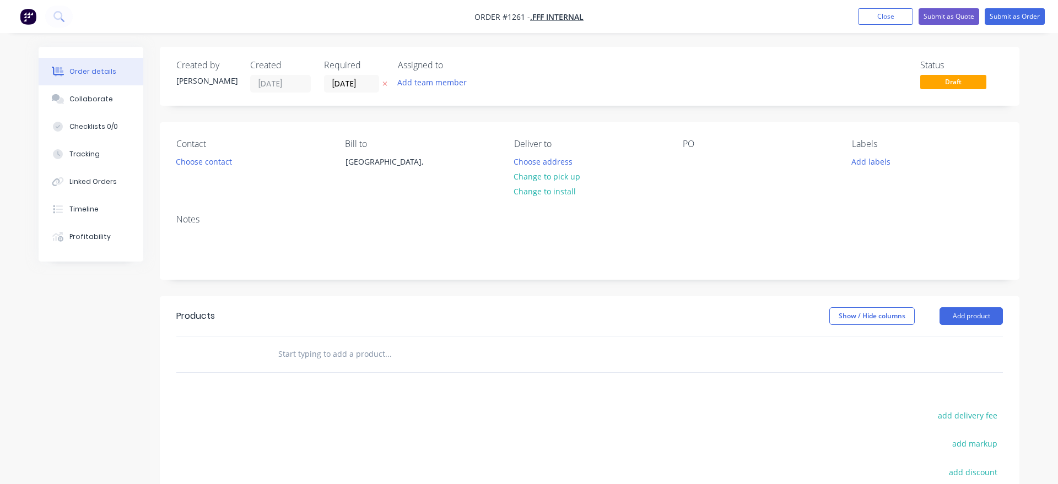
click at [211, 164] on button "Choose contact" at bounding box center [204, 161] width 68 height 15
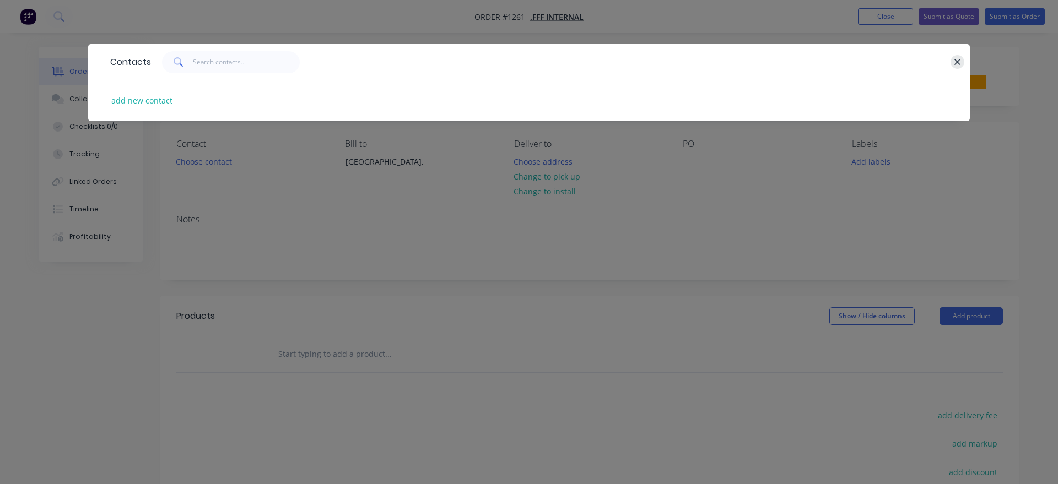
click at [957, 62] on icon "button" at bounding box center [958, 62] width 6 height 6
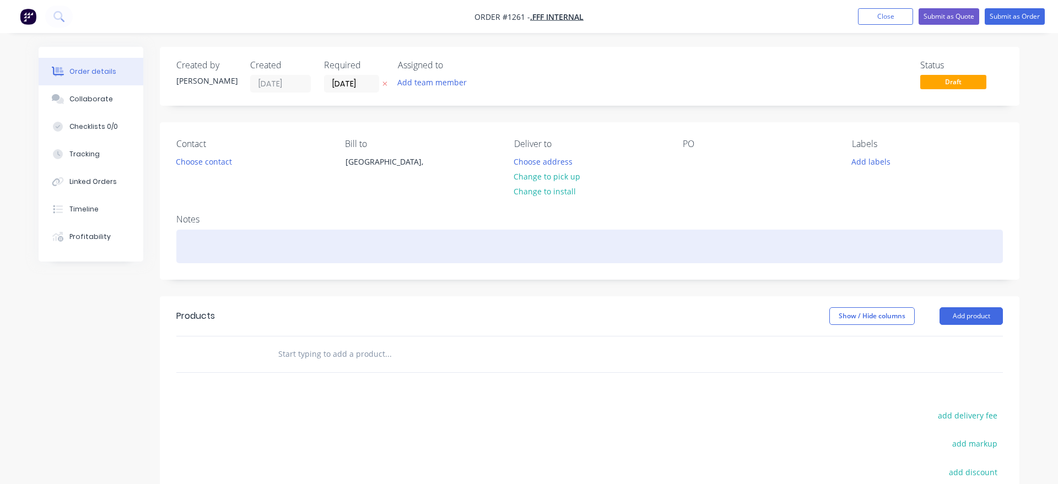
click at [268, 247] on div at bounding box center [589, 247] width 827 height 34
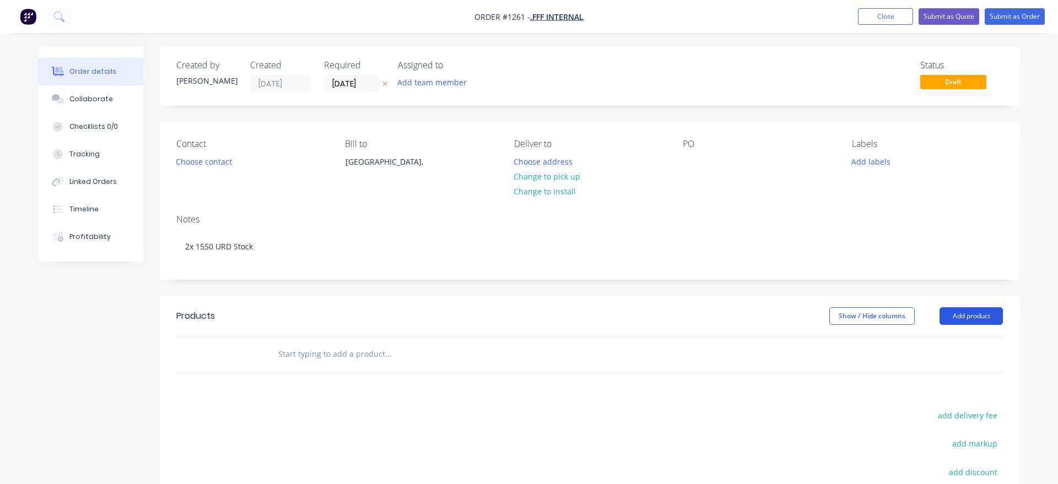
click at [966, 314] on button "Add product" at bounding box center [971, 317] width 63 height 18
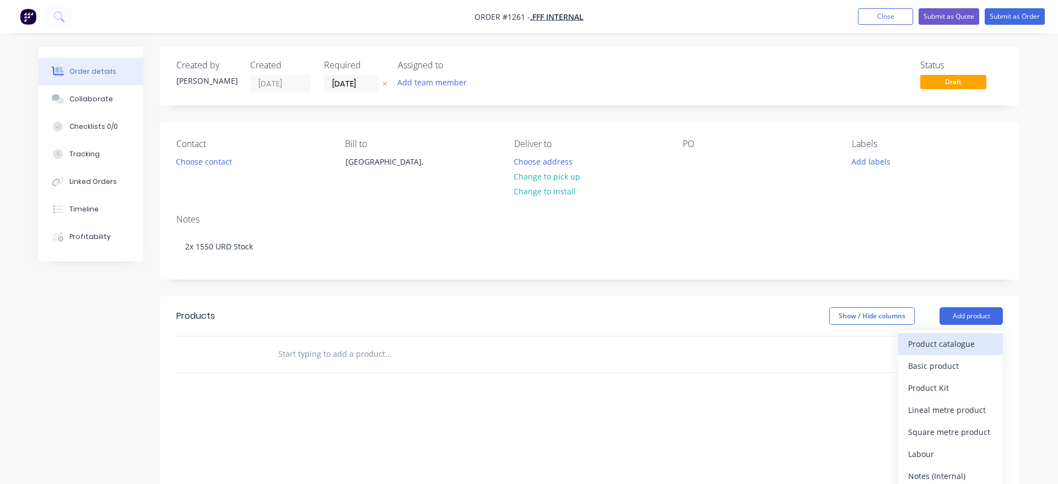
click at [964, 343] on div "Product catalogue" at bounding box center [950, 344] width 85 height 16
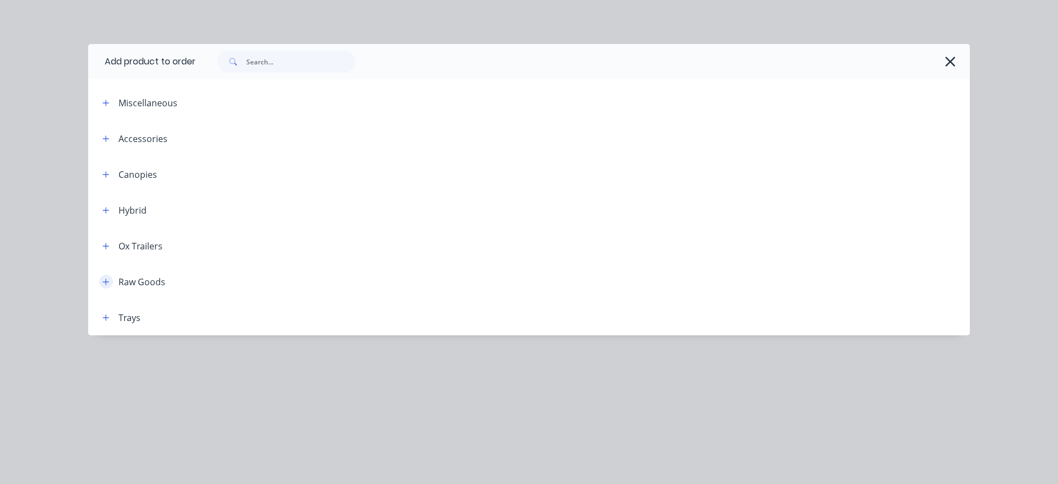
click at [101, 281] on button "button" at bounding box center [106, 282] width 14 height 14
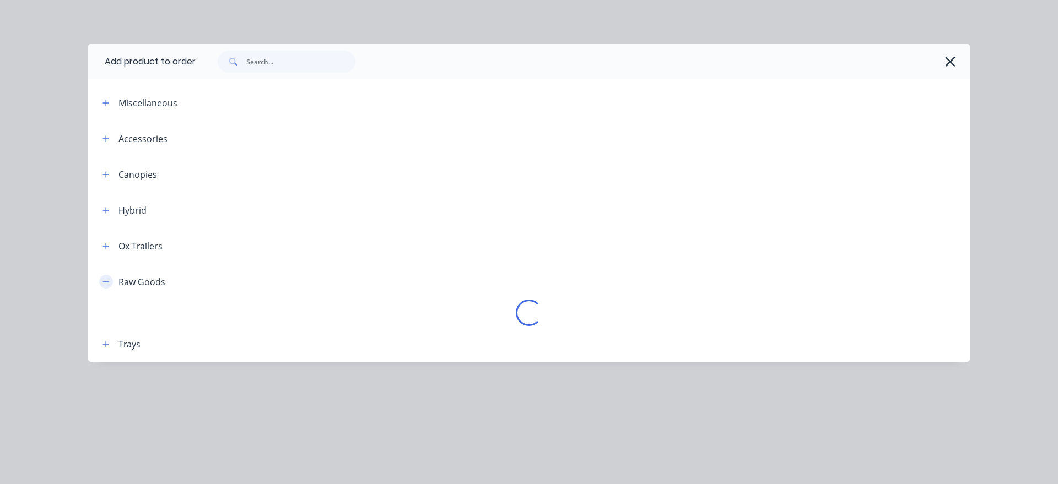
click at [101, 281] on button "button" at bounding box center [106, 282] width 14 height 14
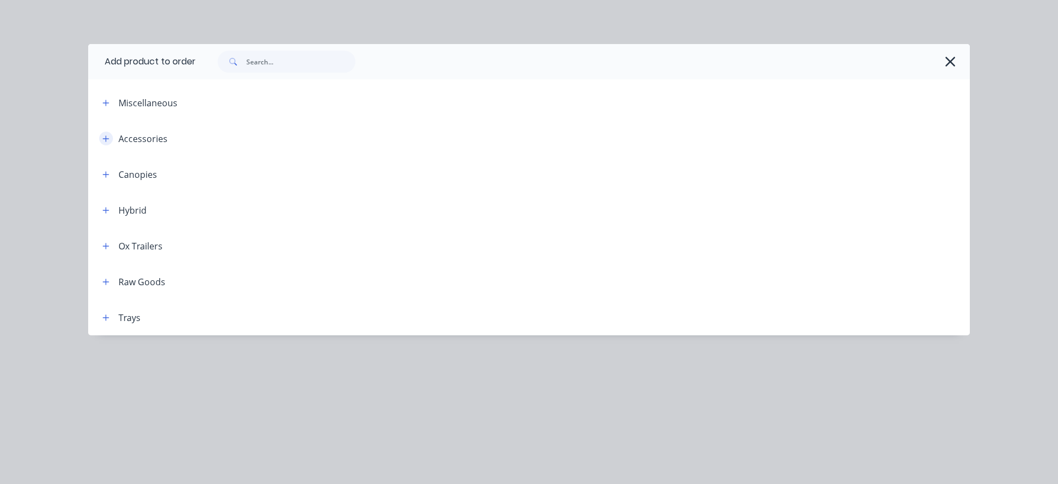
click at [106, 135] on icon "button" at bounding box center [106, 139] width 7 height 8
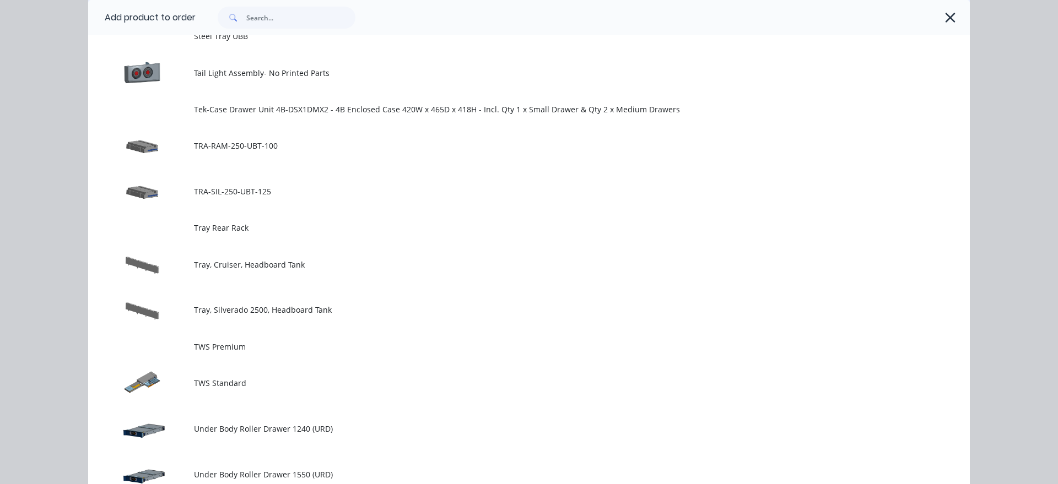
scroll to position [1508, 0]
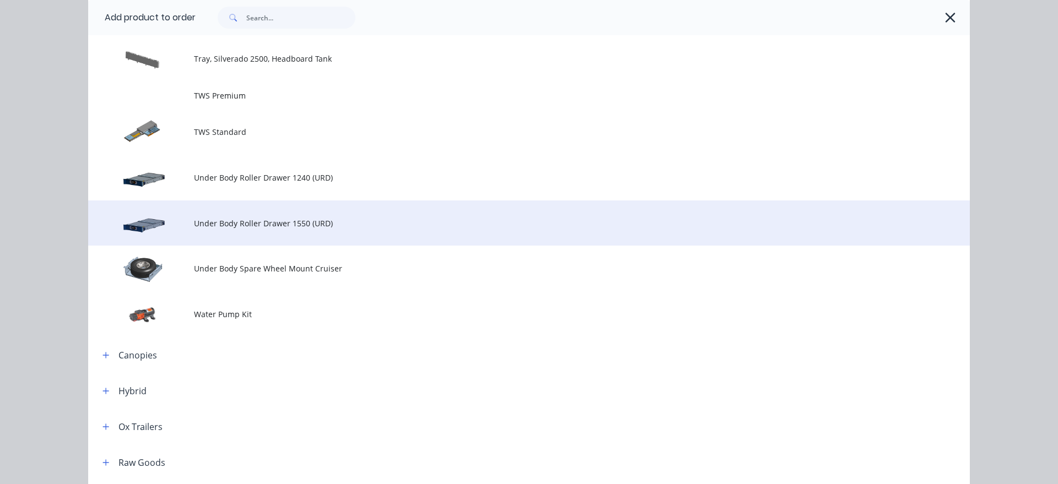
click at [323, 235] on td "Under Body Roller Drawer 1550 (URD)" at bounding box center [582, 224] width 776 height 46
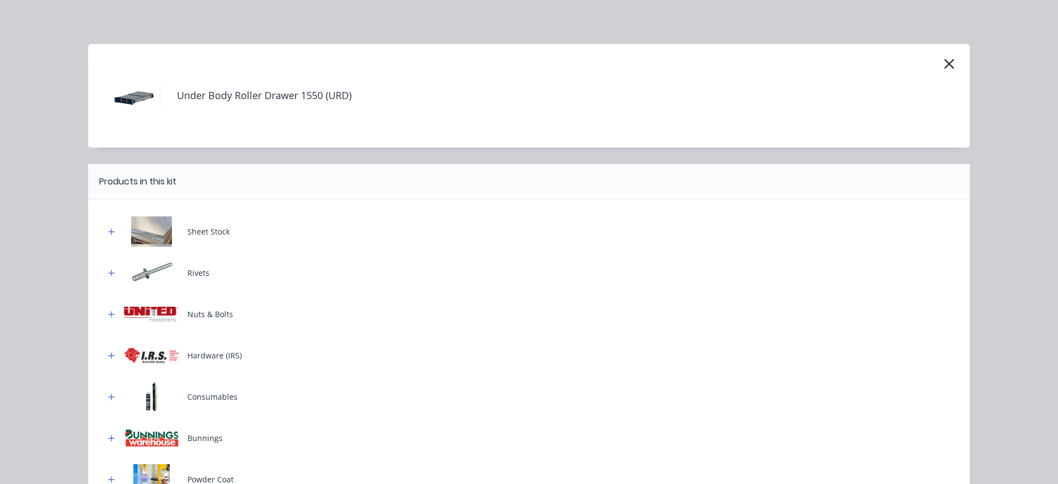
scroll to position [234, 0]
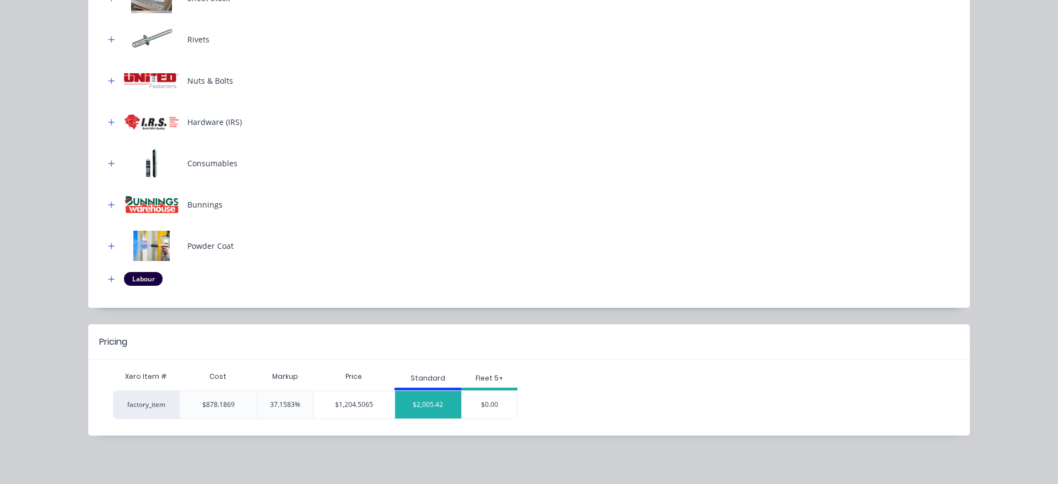
click at [441, 401] on div "$2,005.42" at bounding box center [428, 405] width 67 height 28
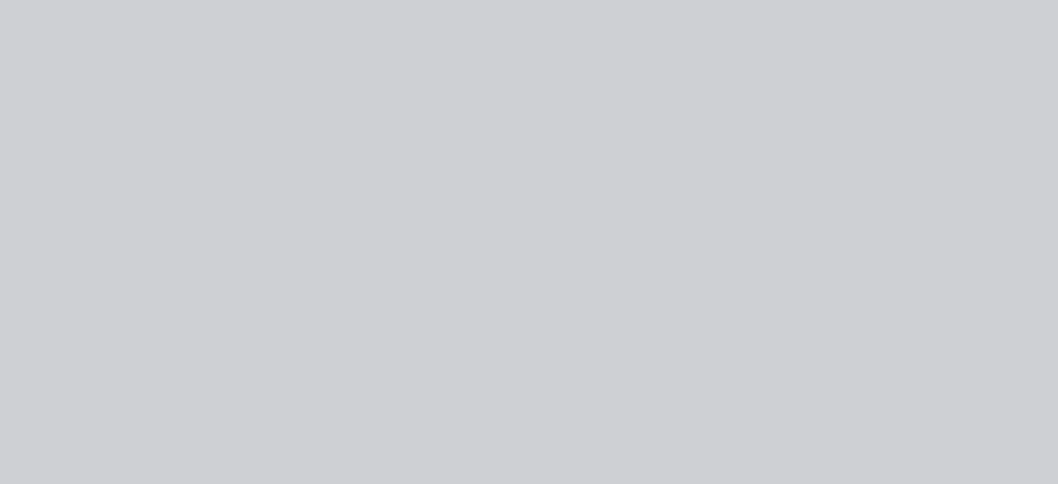
type input "128.36"
type input "$2,005.42"
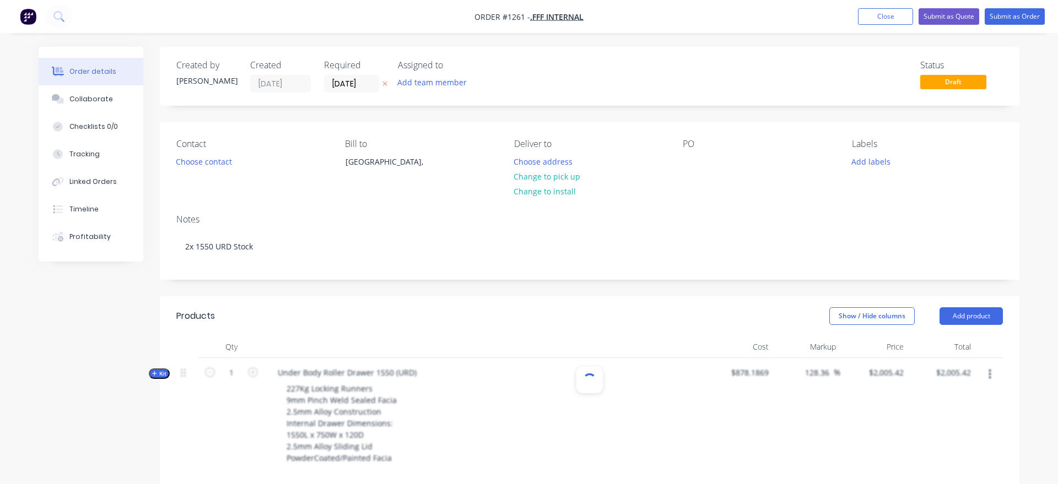
scroll to position [112, 0]
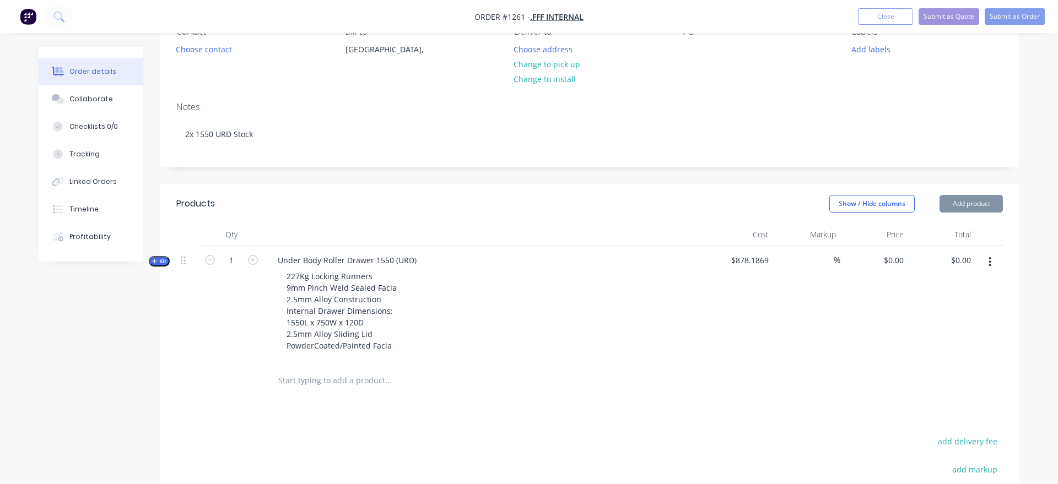
type input "128.36"
type input "$2,005.42"
click at [254, 257] on icon "button" at bounding box center [253, 260] width 10 height 10
type input "2"
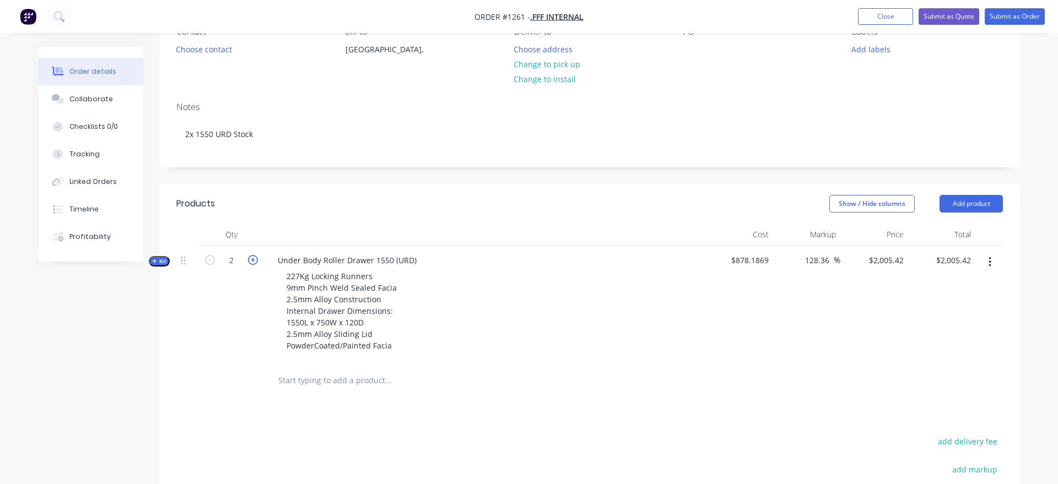
type input "$4,010.84"
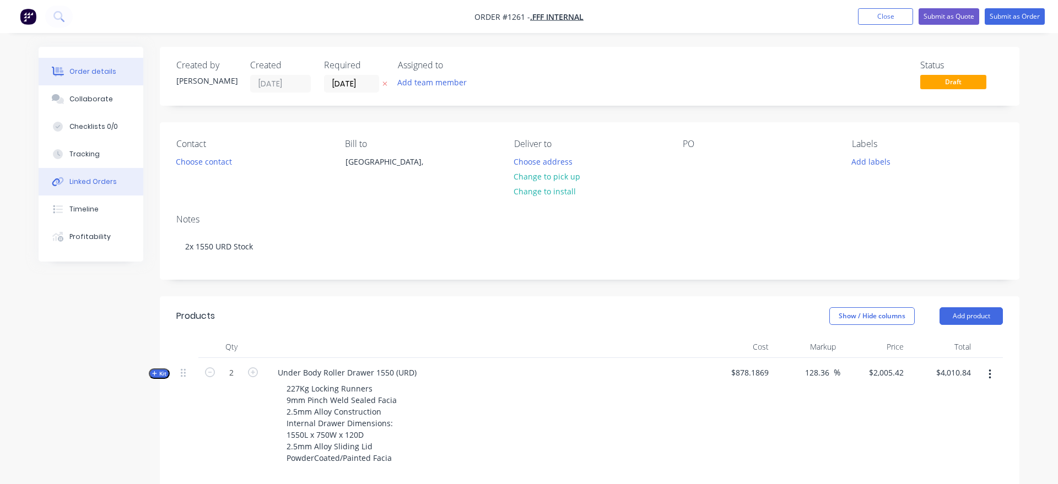
click at [118, 174] on button "Linked Orders" at bounding box center [91, 182] width 105 height 28
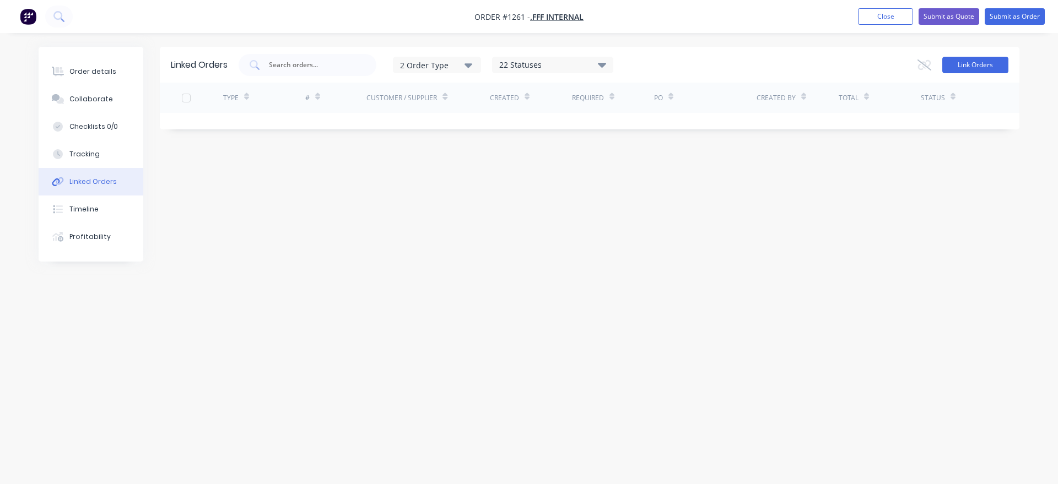
click at [974, 61] on button "Link Orders" at bounding box center [975, 65] width 66 height 17
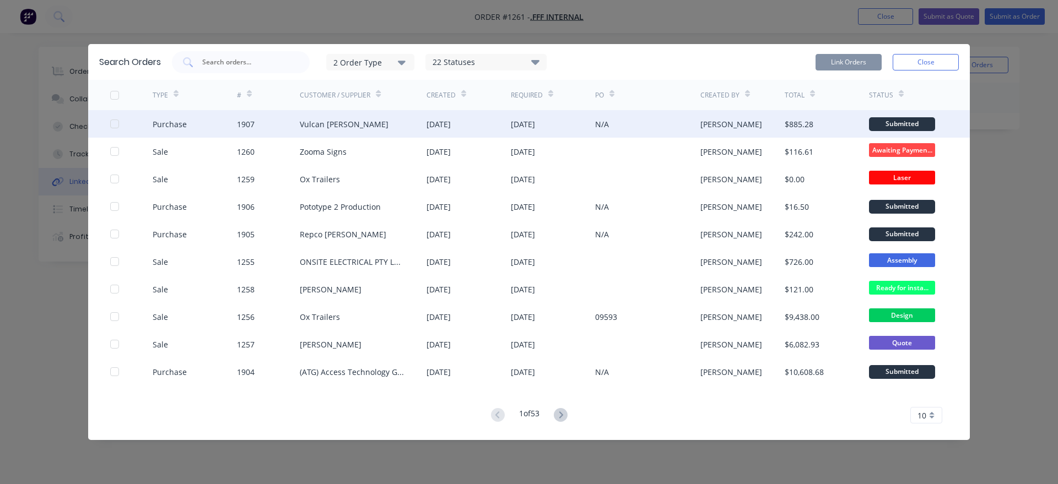
click at [115, 124] on div at bounding box center [115, 124] width 22 height 22
click at [863, 58] on button "Link Orders" at bounding box center [849, 62] width 66 height 17
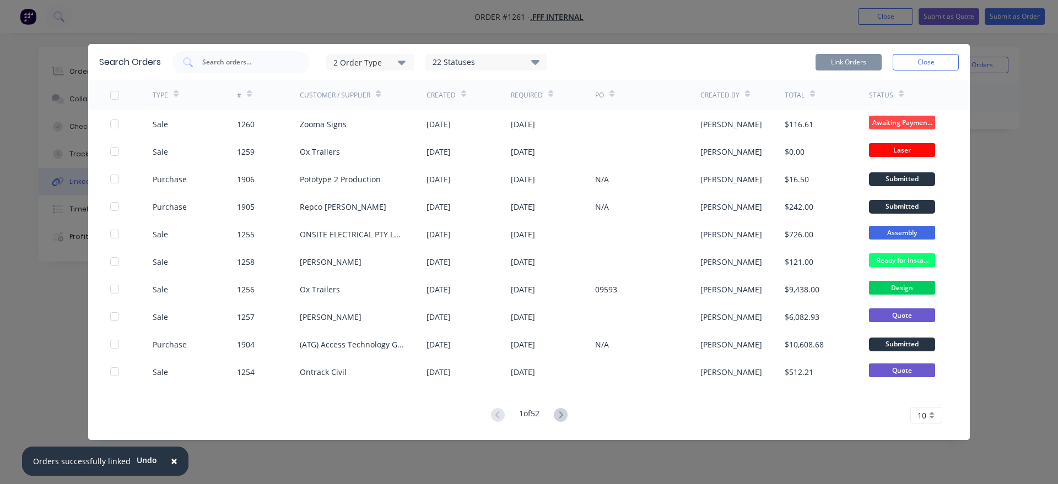
click at [971, 64] on div "Search Orders 2 Order Type 22 Statuses Sales Order Status All Archived Draft Qu…" at bounding box center [529, 242] width 1058 height 484
click at [944, 60] on button "Close" at bounding box center [926, 62] width 66 height 17
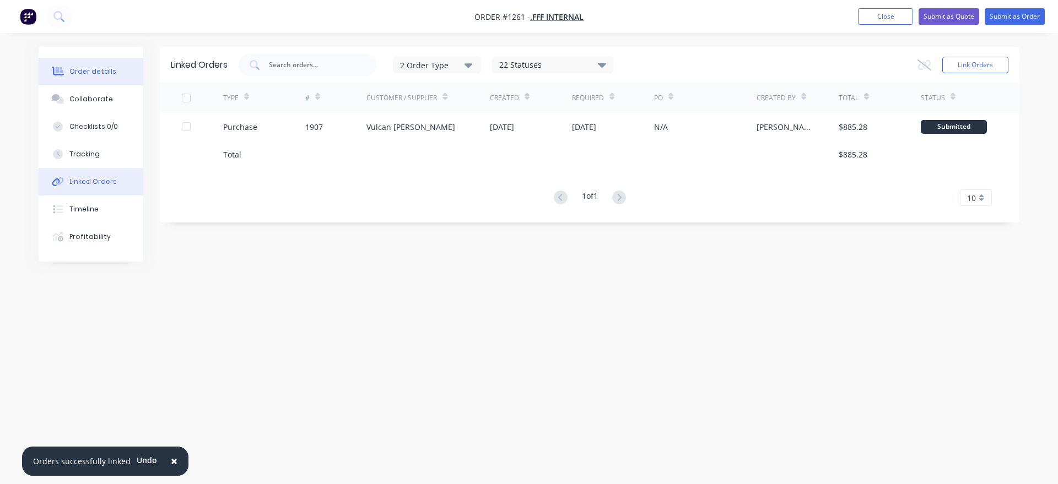
click at [81, 68] on div "Order details" at bounding box center [92, 72] width 47 height 10
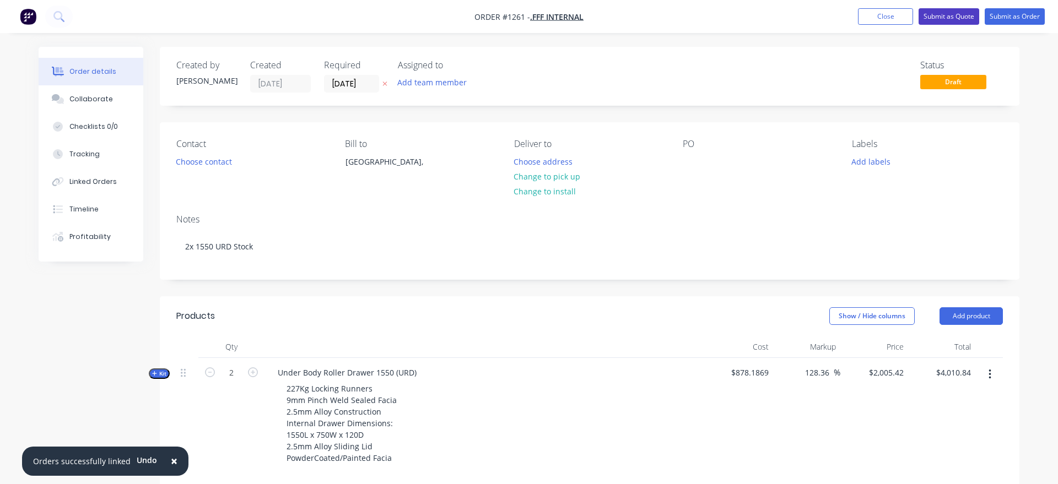
click at [956, 18] on button "Submit as Quote" at bounding box center [949, 16] width 61 height 17
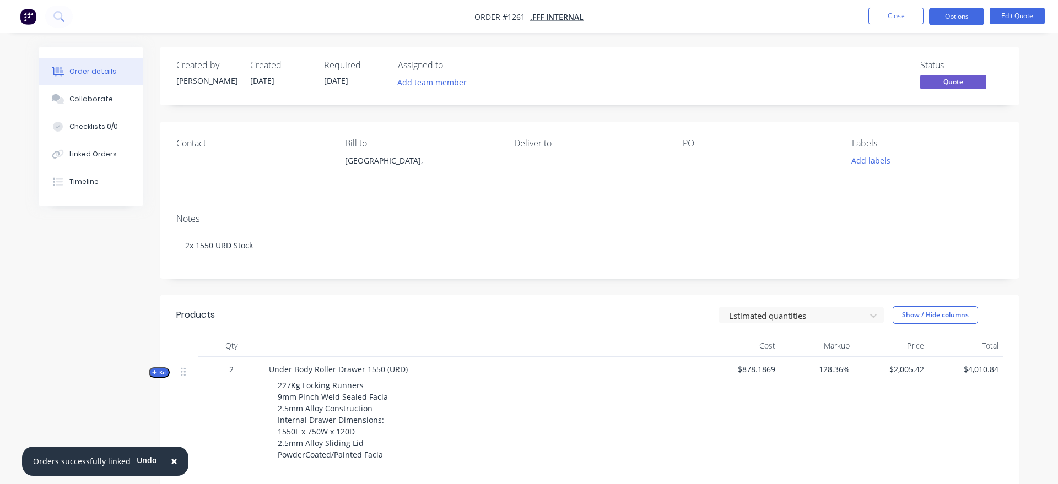
click at [173, 462] on span "×" at bounding box center [174, 461] width 7 height 15
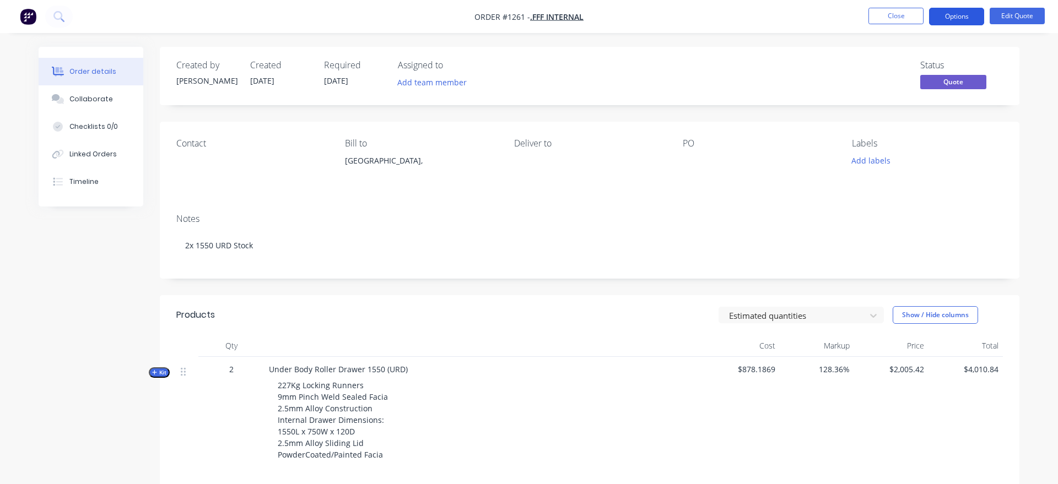
click at [958, 15] on button "Options" at bounding box center [956, 17] width 55 height 18
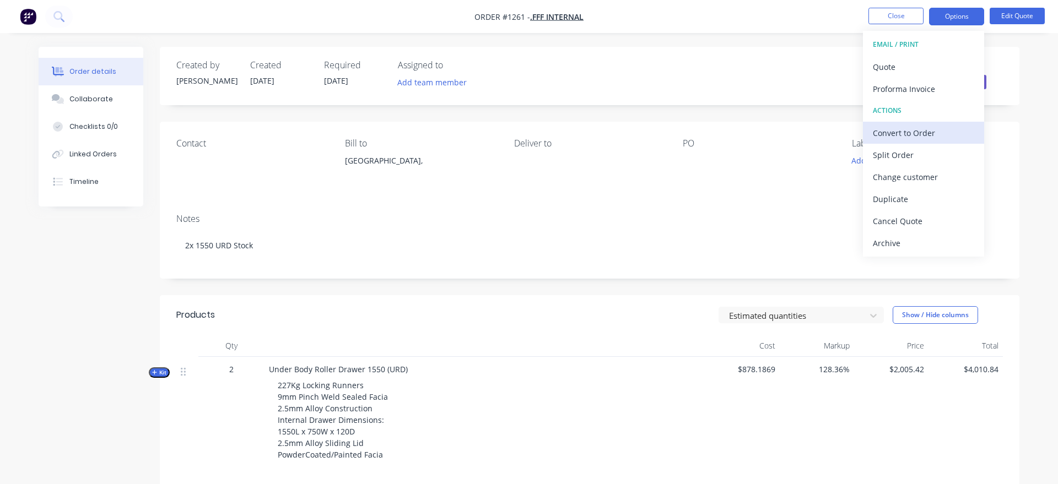
click at [951, 134] on div "Convert to Order" at bounding box center [923, 133] width 101 height 16
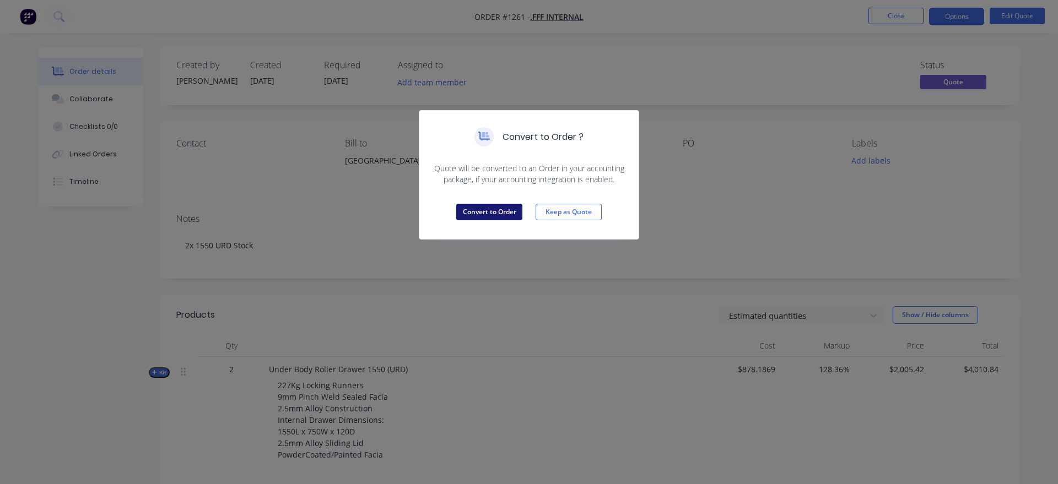
click at [481, 205] on button "Convert to Order" at bounding box center [489, 212] width 66 height 17
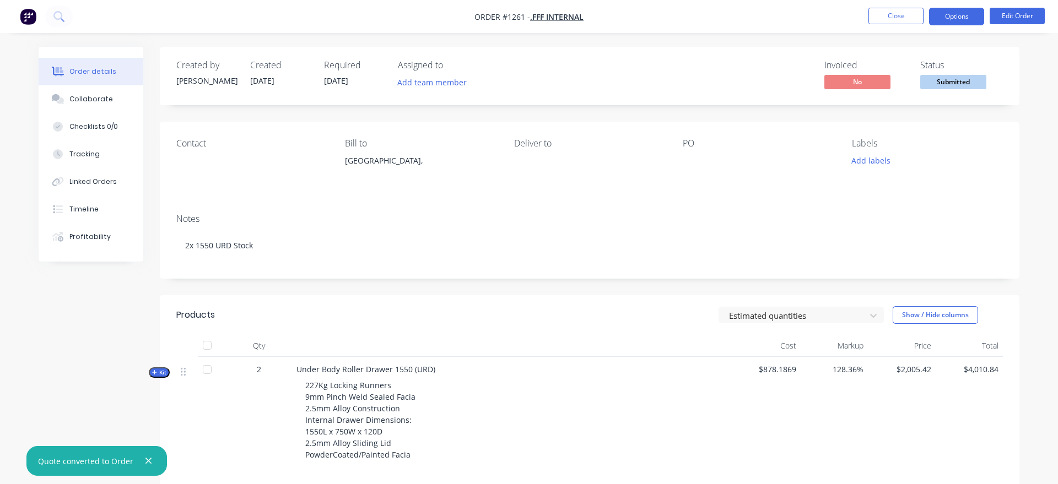
click at [963, 19] on button "Options" at bounding box center [956, 17] width 55 height 18
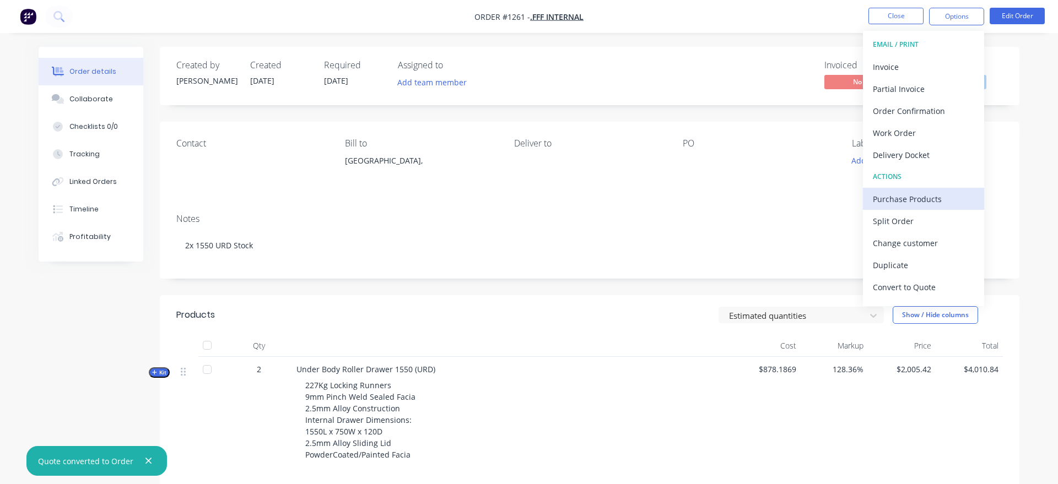
click at [939, 196] on div "Purchase Products" at bounding box center [923, 199] width 101 height 16
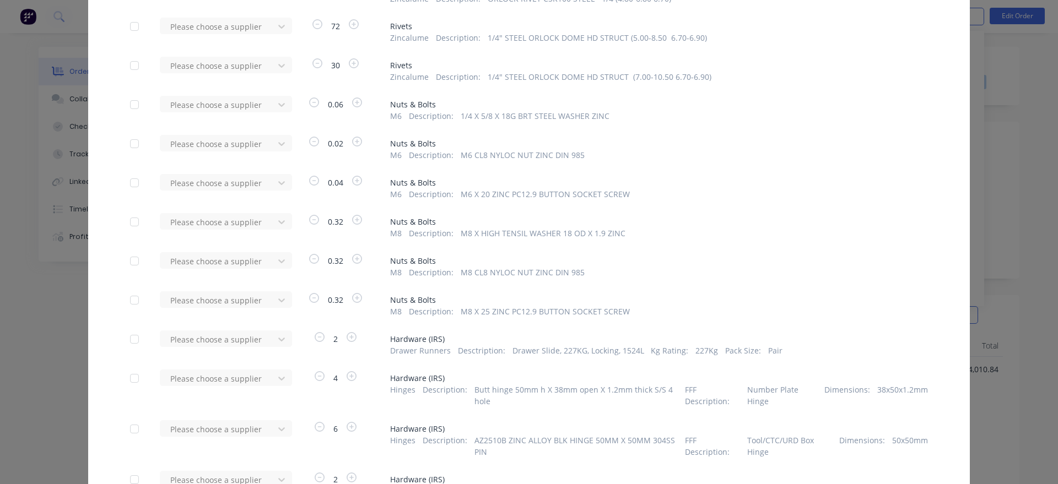
scroll to position [503, 0]
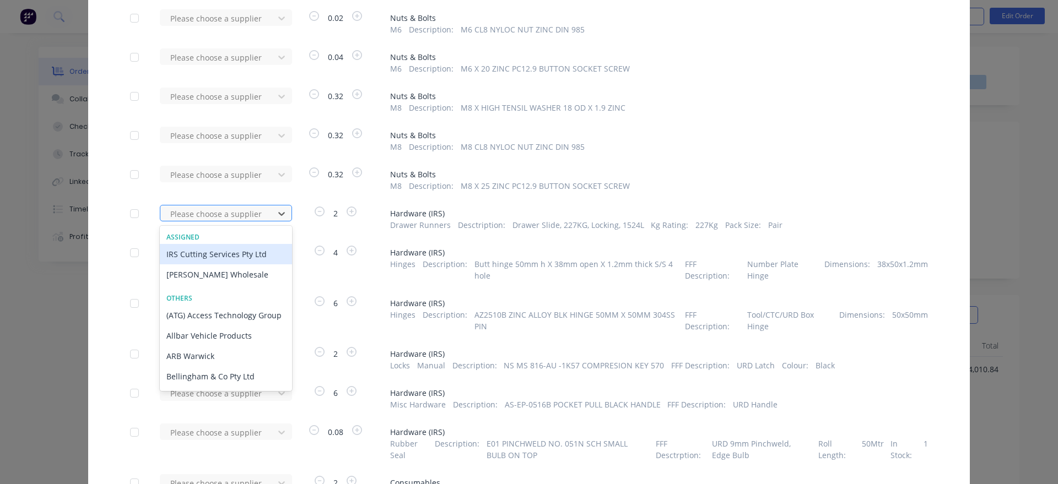
click at [265, 220] on div at bounding box center [218, 214] width 99 height 14
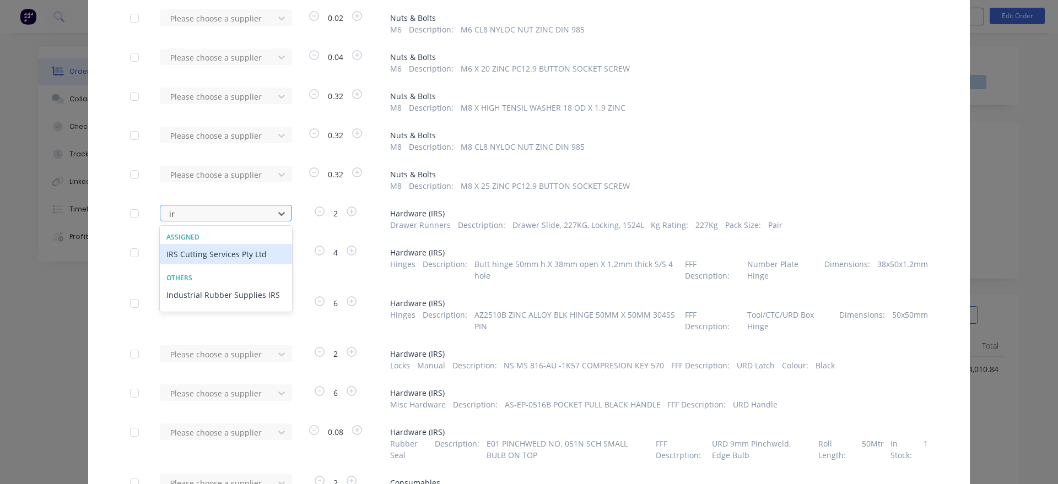
type input "irs"
click at [251, 295] on div "Industrial Rubber Supplies IRS" at bounding box center [226, 295] width 132 height 20
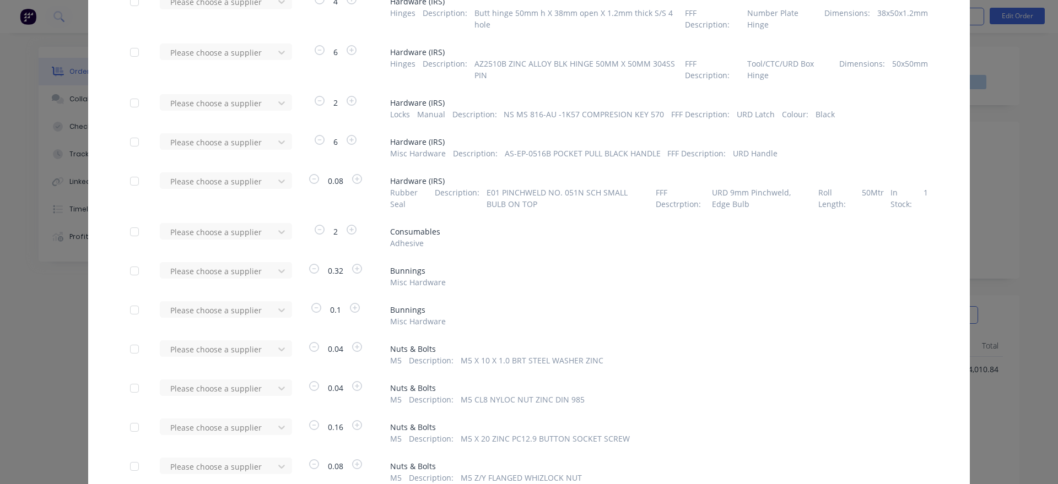
scroll to position [1046, 0]
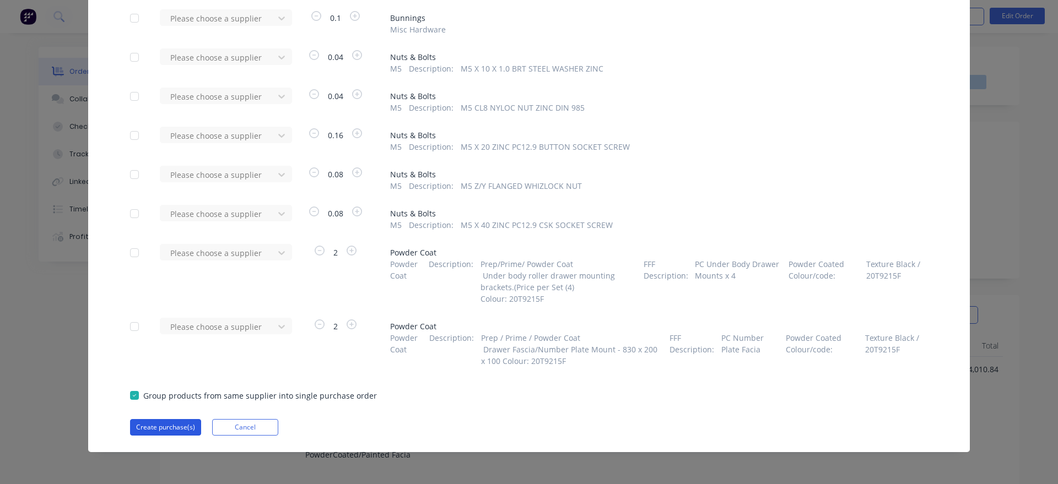
click at [163, 428] on button "Create purchase(s)" at bounding box center [165, 427] width 71 height 17
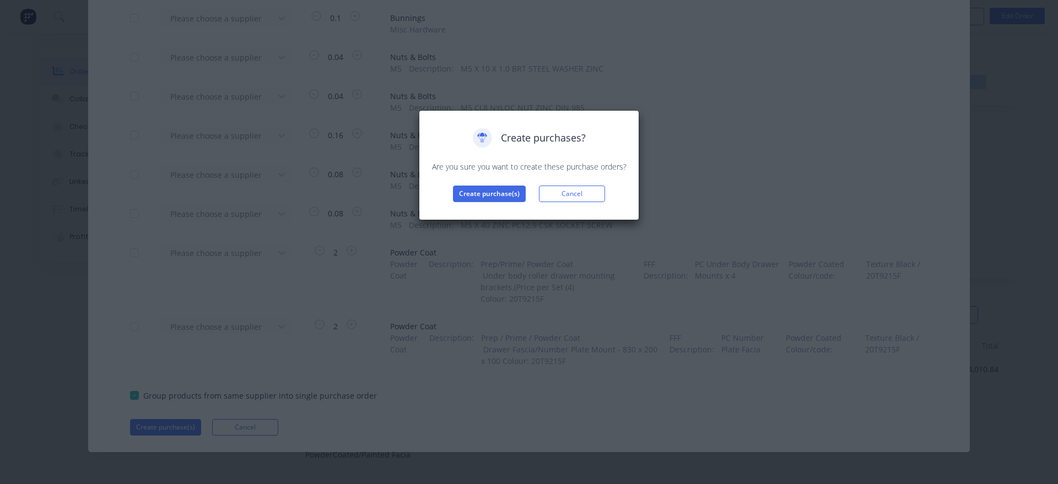
click at [469, 207] on div "Create purchases? Are you sure you want to create these purchase orders? Create…" at bounding box center [529, 165] width 220 height 110
click at [471, 203] on div "Create purchases? Are you sure you want to create these purchase orders? Create…" at bounding box center [529, 165] width 220 height 110
click at [477, 194] on button "Create purchase(s)" at bounding box center [489, 194] width 73 height 17
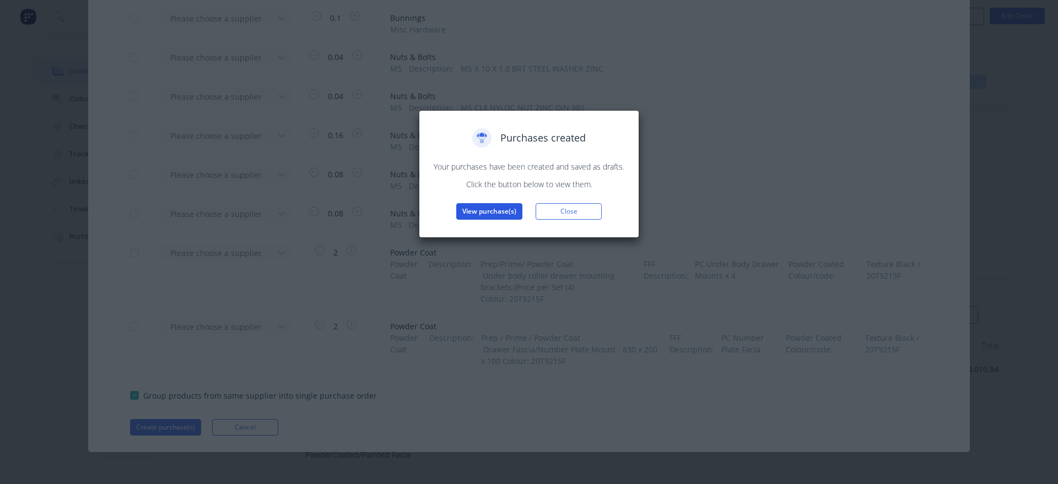
click at [487, 209] on button "View purchase(s)" at bounding box center [489, 211] width 66 height 17
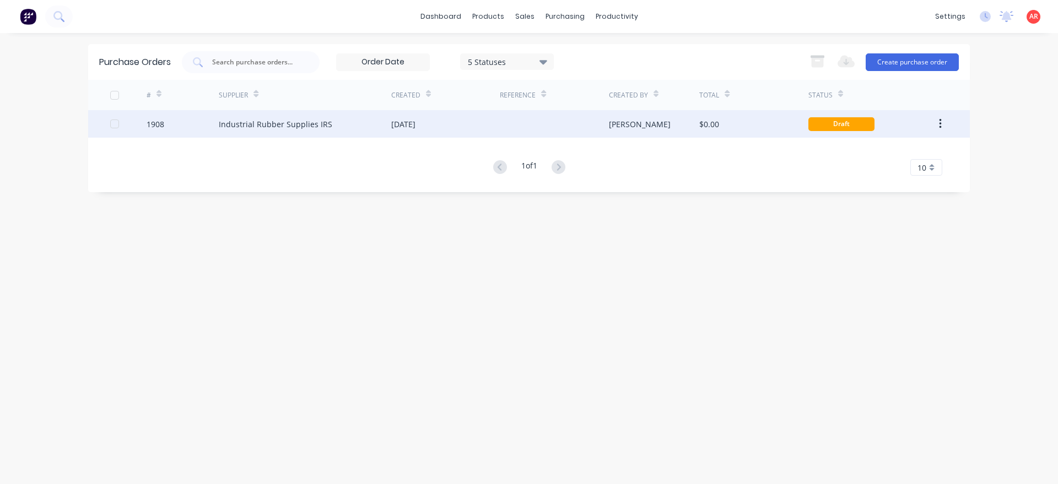
click at [325, 131] on div "Industrial Rubber Supplies IRS" at bounding box center [305, 124] width 173 height 28
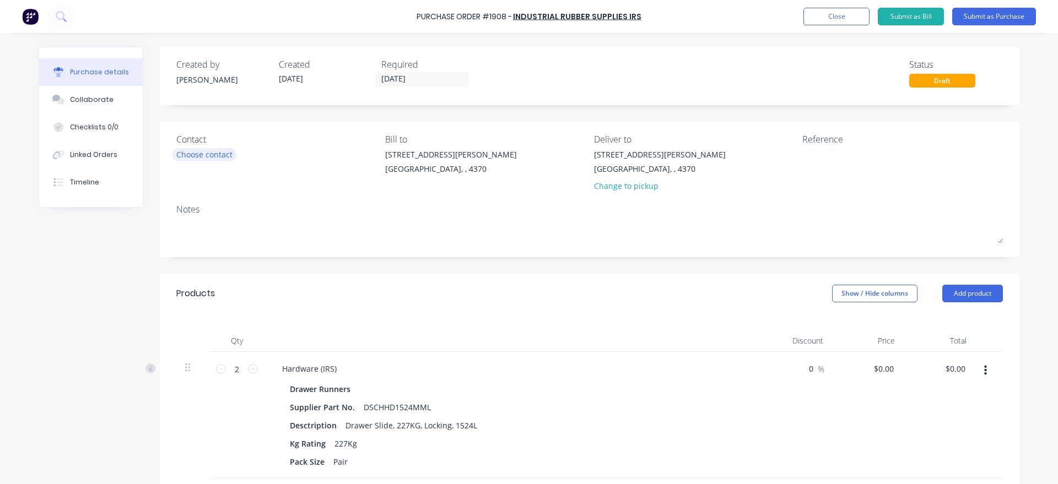
click at [210, 158] on div "Choose contact" at bounding box center [204, 155] width 56 height 12
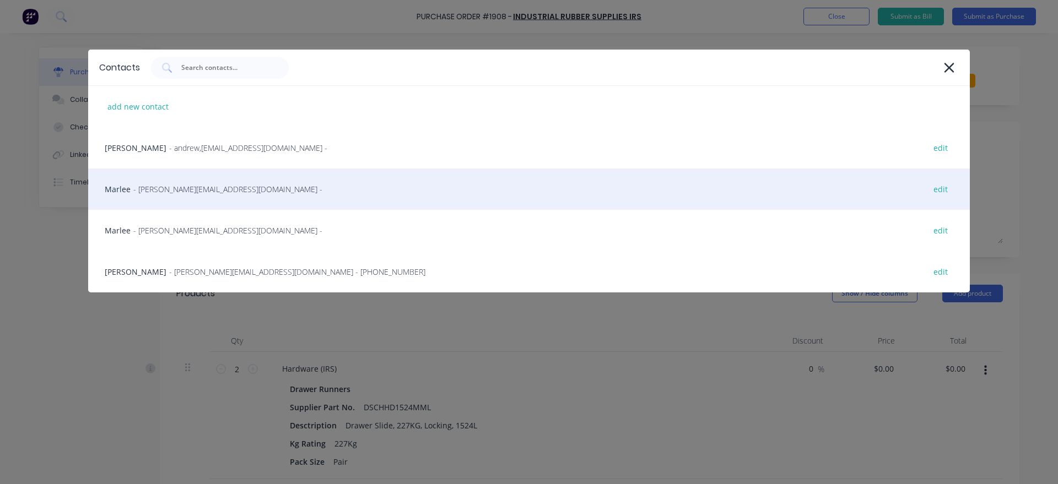
click at [213, 202] on div "Marlee - [EMAIL_ADDRESS][DOMAIN_NAME] - edit" at bounding box center [529, 189] width 882 height 41
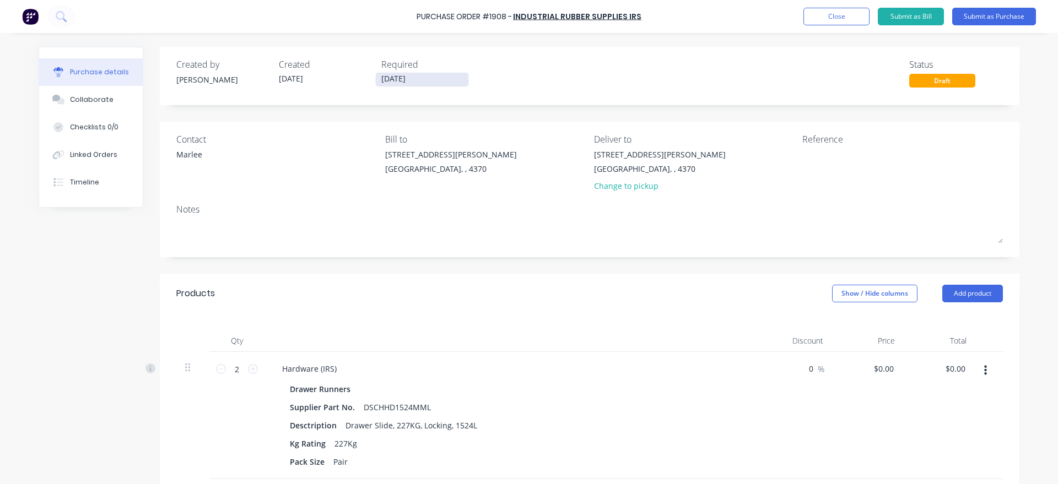
click at [405, 82] on input "[DATE]" at bounding box center [422, 80] width 93 height 14
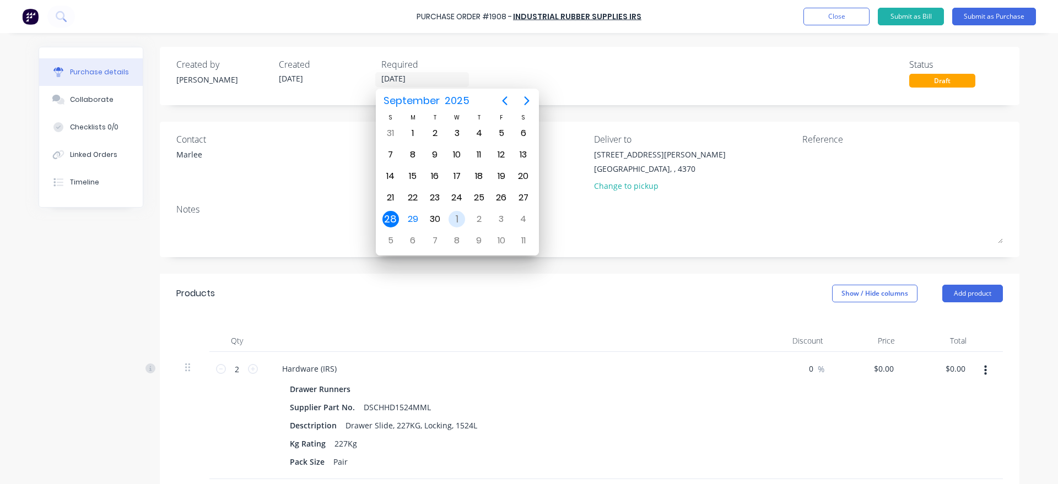
click at [456, 213] on div "1" at bounding box center [457, 219] width 17 height 17
type input "[DATE]"
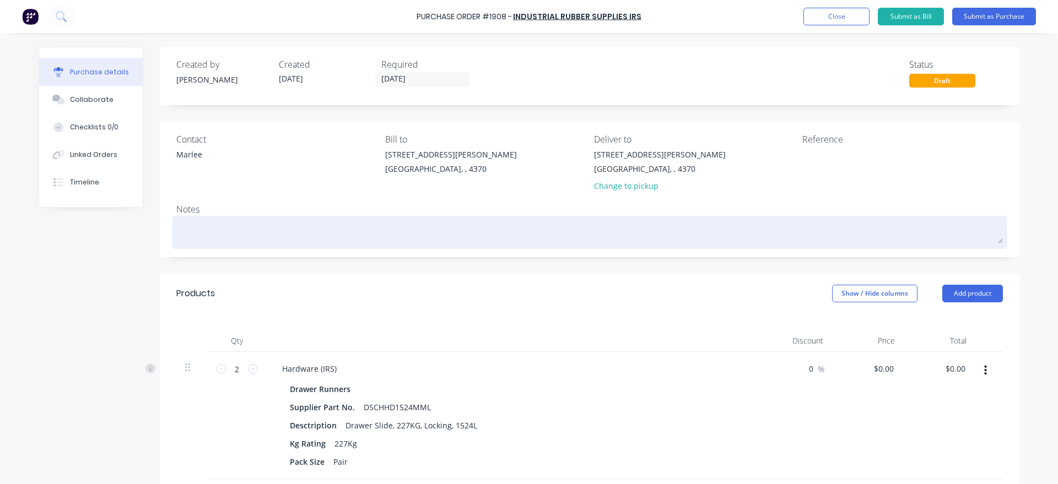
click at [254, 231] on textarea at bounding box center [589, 231] width 827 height 25
type textarea "x"
type textarea "2"
type textarea "x"
type textarea "2x"
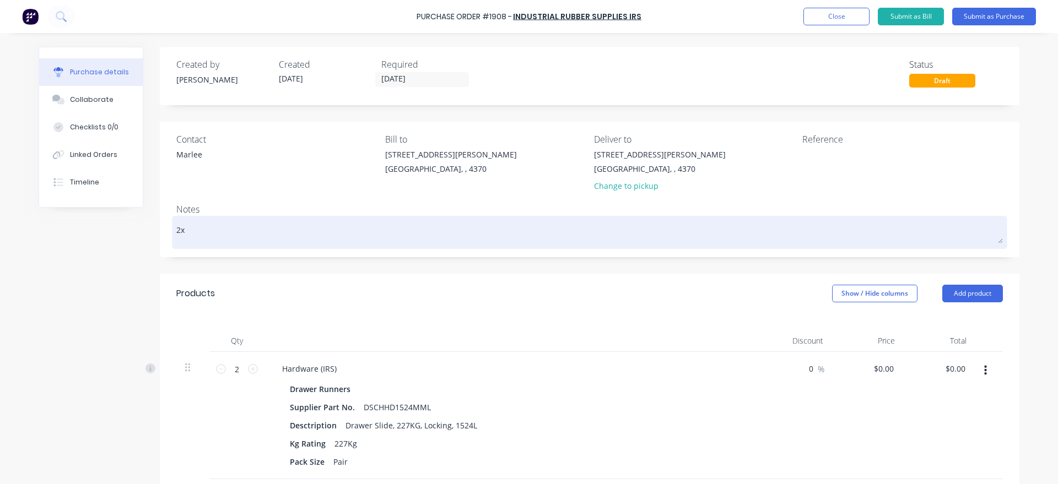
type textarea "x"
type textarea "2x"
type textarea "x"
type textarea "2x U"
type textarea "x"
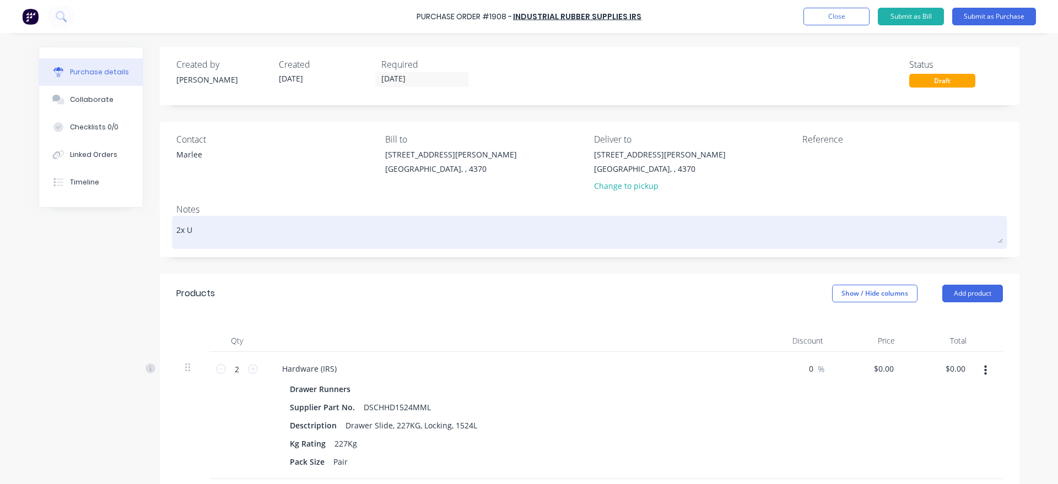
type textarea "2x UR"
type textarea "x"
type textarea "2x URD"
type textarea "x"
type textarea "2x URD"
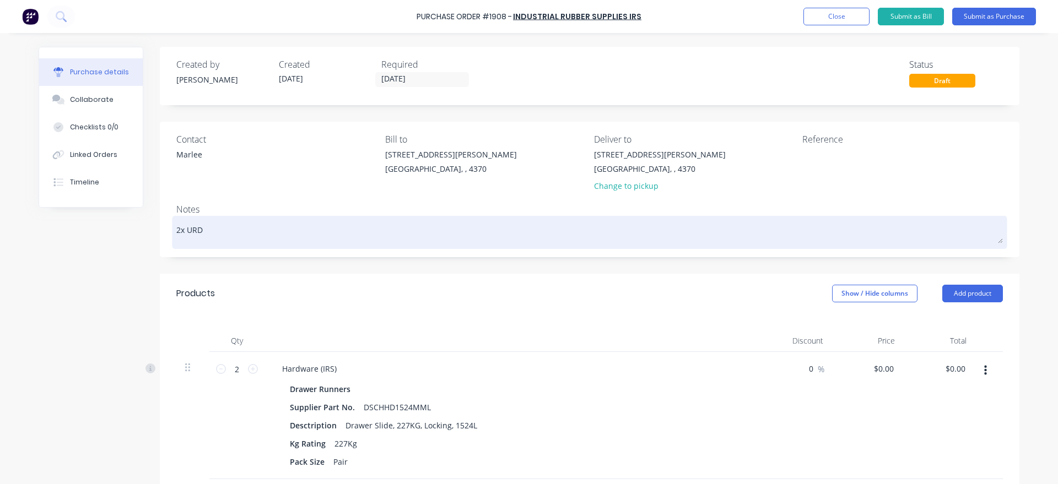
type textarea "x"
type textarea "2x URD S"
type textarea "x"
type textarea "2x URD St"
type textarea "x"
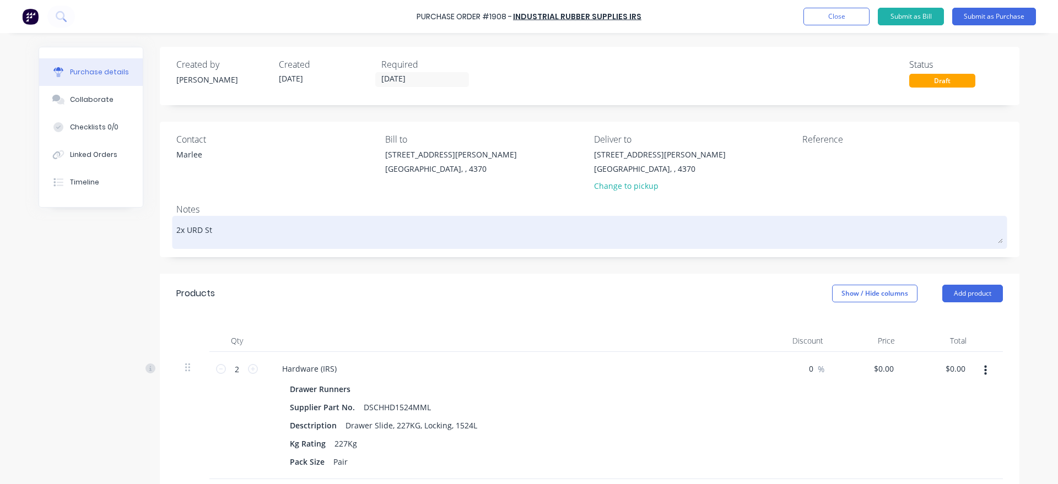
type textarea "2x URD Sto"
type textarea "x"
type textarea "2x URD Stoc"
type textarea "x"
type textarea "2x URD Stock"
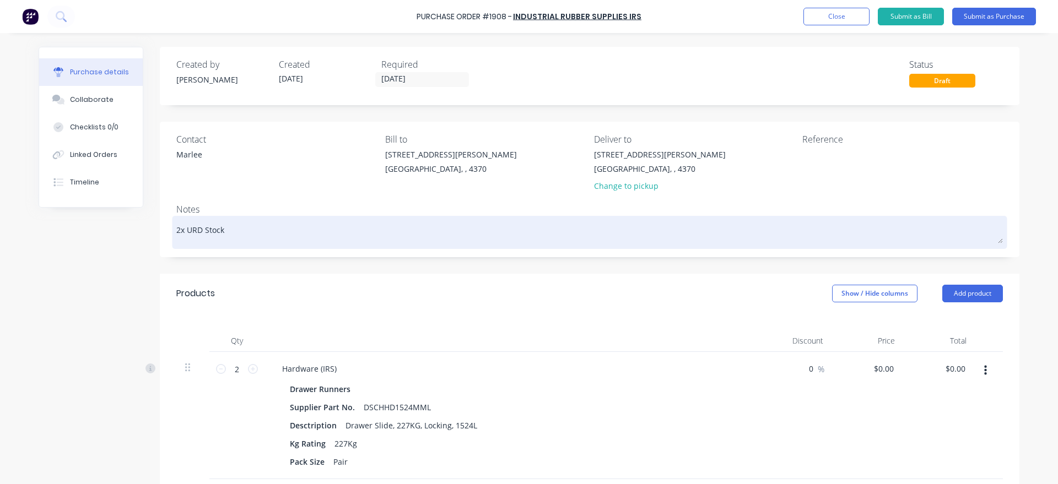
type textarea "x"
type textarea "2x URD Stock"
click at [206, 225] on textarea "2x URD Stock" at bounding box center [589, 231] width 827 height 25
type textarea "x"
type textarea "2x URD 1Stock"
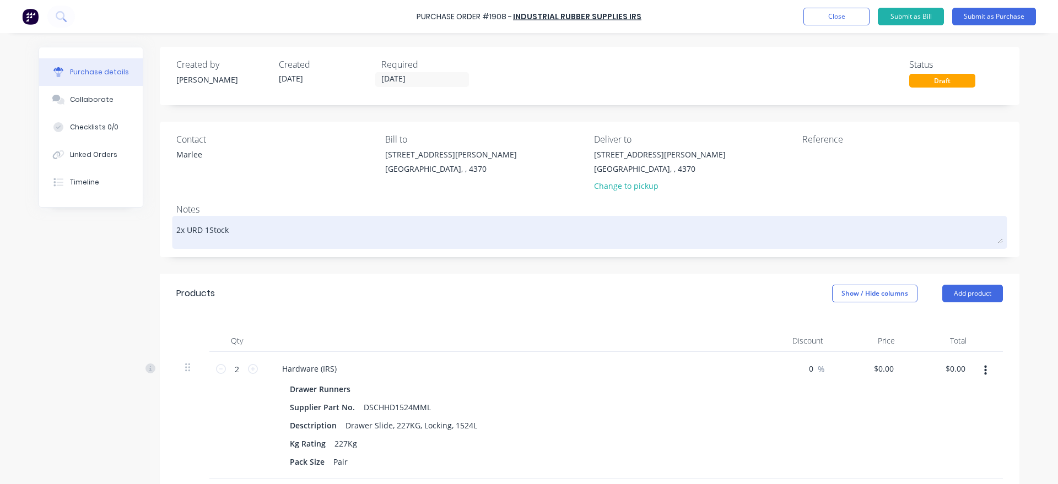
type textarea "x"
type textarea "2x URD 15Stock"
type textarea "x"
type textarea "2x URD 155Stock"
type textarea "x"
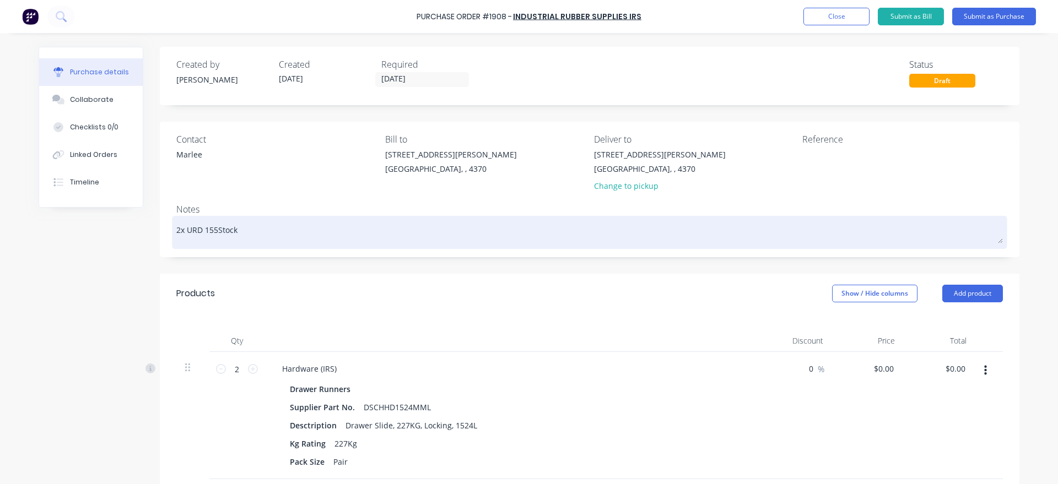
type textarea "2x URD 1550Stock"
type textarea "x"
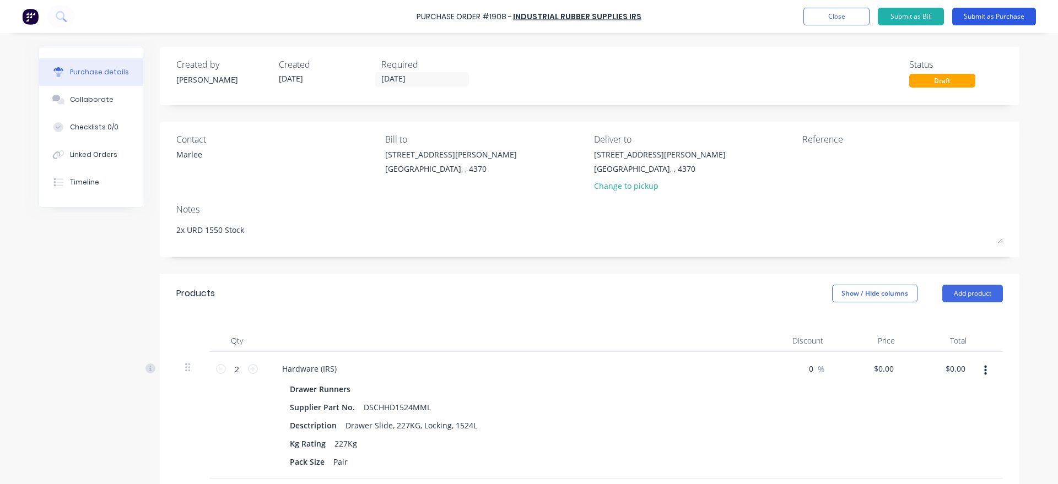
type textarea "2x URD 1550 Stock"
type textarea "x"
type textarea "2x URD 1550 Stock"
click at [1009, 12] on button "Submit as Purchase" at bounding box center [994, 17] width 84 height 18
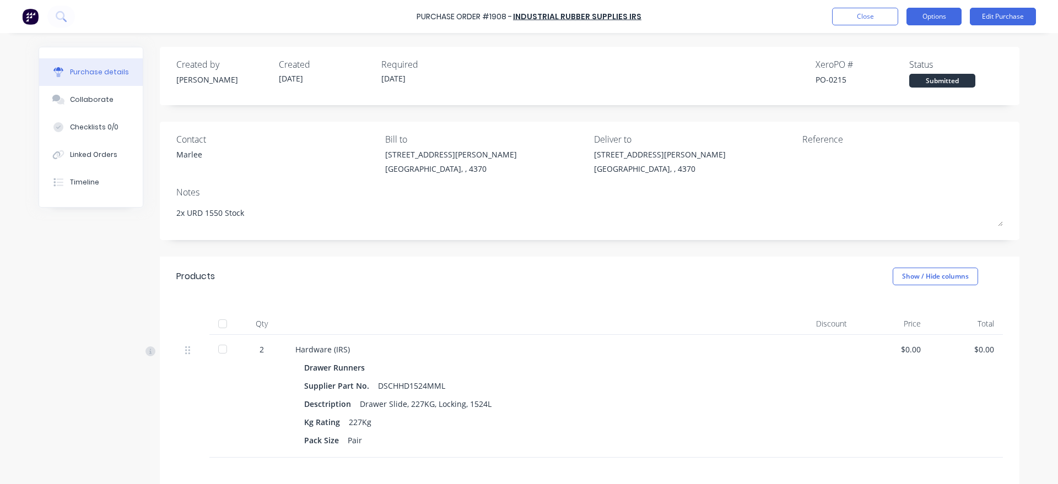
click at [957, 18] on button "Options" at bounding box center [934, 17] width 55 height 18
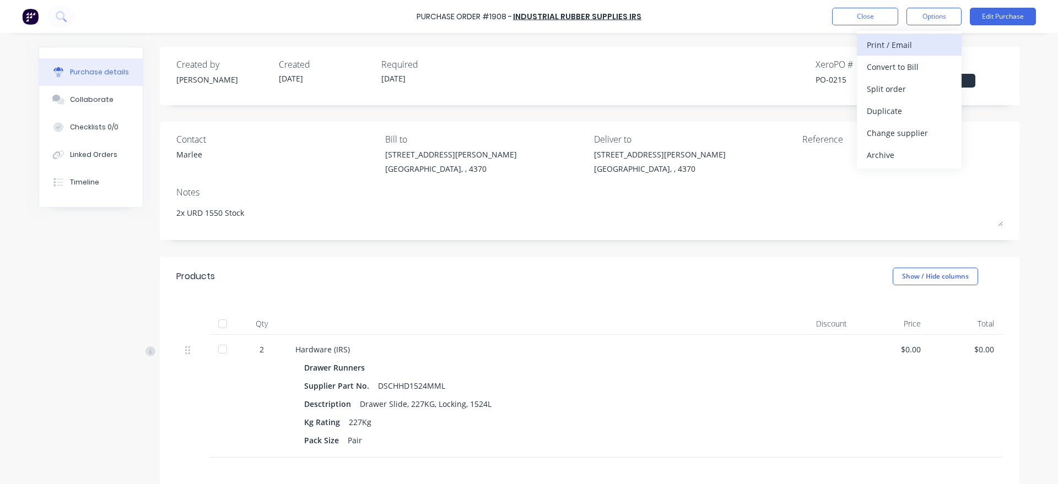
click at [947, 45] on div "Print / Email" at bounding box center [909, 45] width 85 height 16
click at [948, 77] on button "With pricing" at bounding box center [909, 67] width 105 height 22
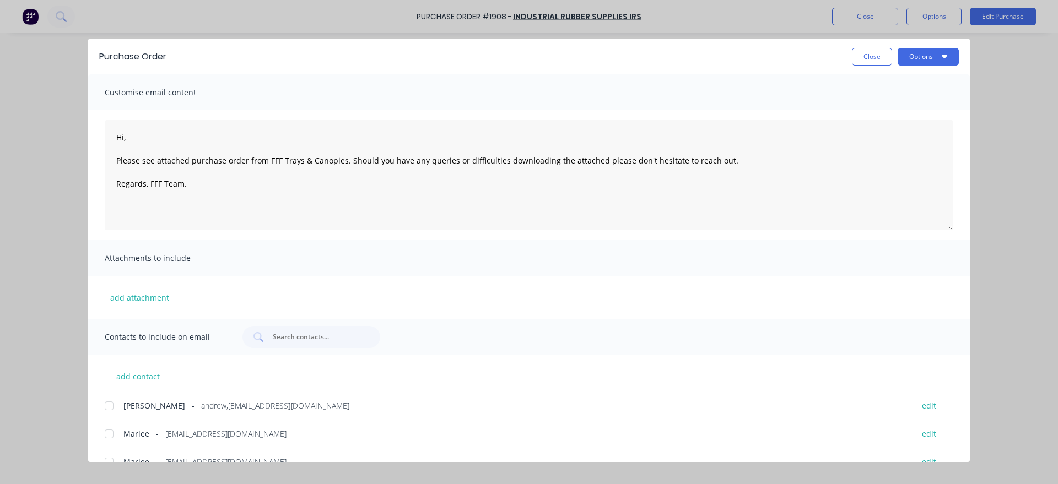
type textarea "x"
click at [112, 433] on div at bounding box center [109, 434] width 22 height 22
drag, startPoint x: 153, startPoint y: 139, endPoint x: 100, endPoint y: 153, distance: 55.1
click at [105, 153] on textarea "Hi, Please see attached purchase order from FFF Trays & Canopies. Should you ha…" at bounding box center [529, 175] width 849 height 110
click at [138, 143] on textarea "Hi, Please see attached purchase order from FFF Trays & Canopies. Should you ha…" at bounding box center [529, 175] width 849 height 110
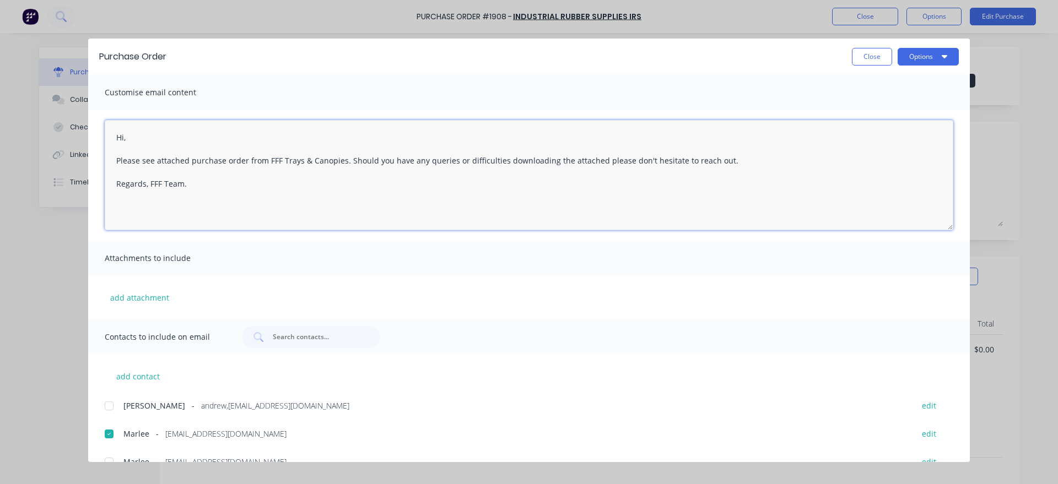
click at [138, 143] on textarea "Hi, Please see attached purchase order from FFF Trays & Canopies. Should you ha…" at bounding box center [529, 175] width 849 height 110
drag, startPoint x: 138, startPoint y: 143, endPoint x: 132, endPoint y: 143, distance: 6.1
click at [132, 143] on textarea "Hi, Please see attached purchase order from FFF Trays & Canopies. Should you ha…" at bounding box center [529, 175] width 849 height 110
type textarea "Good morning, Please see attached purchase order from FFF Trays & Canopies. Sho…"
click at [935, 51] on button "Options" at bounding box center [928, 57] width 61 height 18
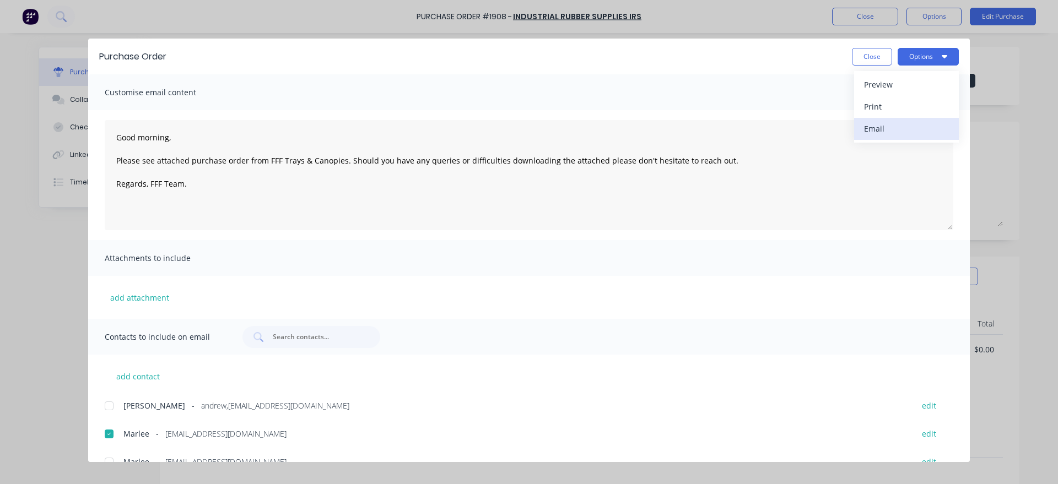
click at [885, 129] on div "Email" at bounding box center [906, 129] width 85 height 16
click at [869, 60] on button "Close" at bounding box center [872, 57] width 40 height 18
type textarea "x"
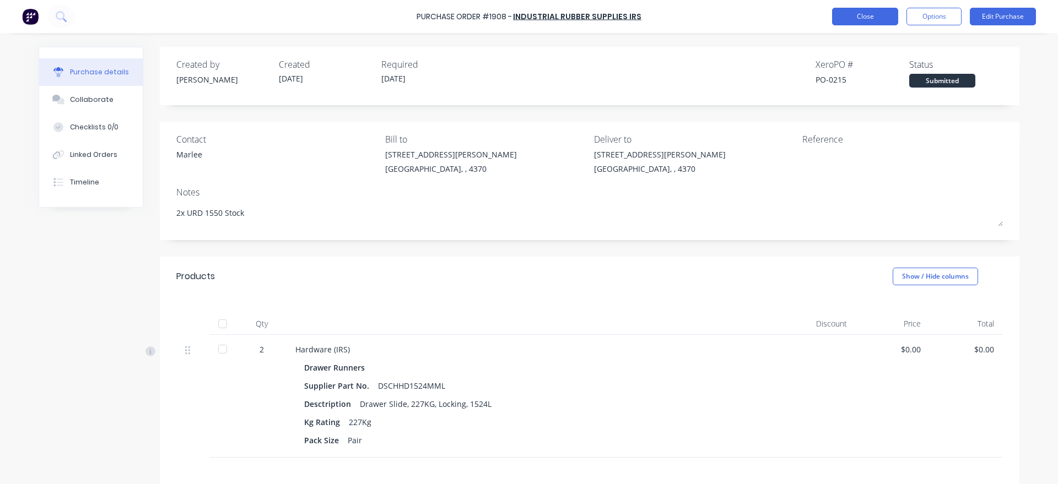
click at [860, 23] on button "Close" at bounding box center [865, 17] width 66 height 18
